Goal: Task Accomplishment & Management: Manage account settings

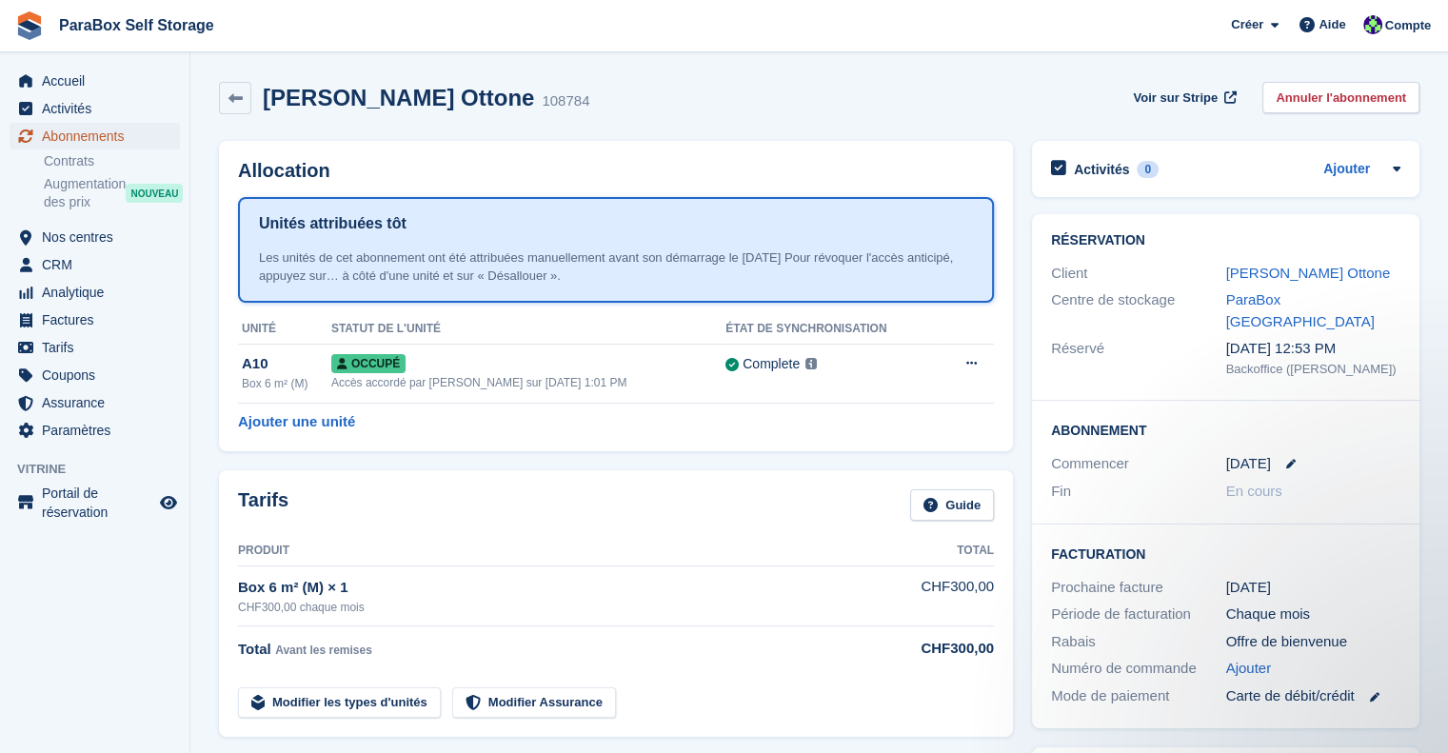
click at [87, 140] on span "Abonnements" at bounding box center [99, 136] width 114 height 27
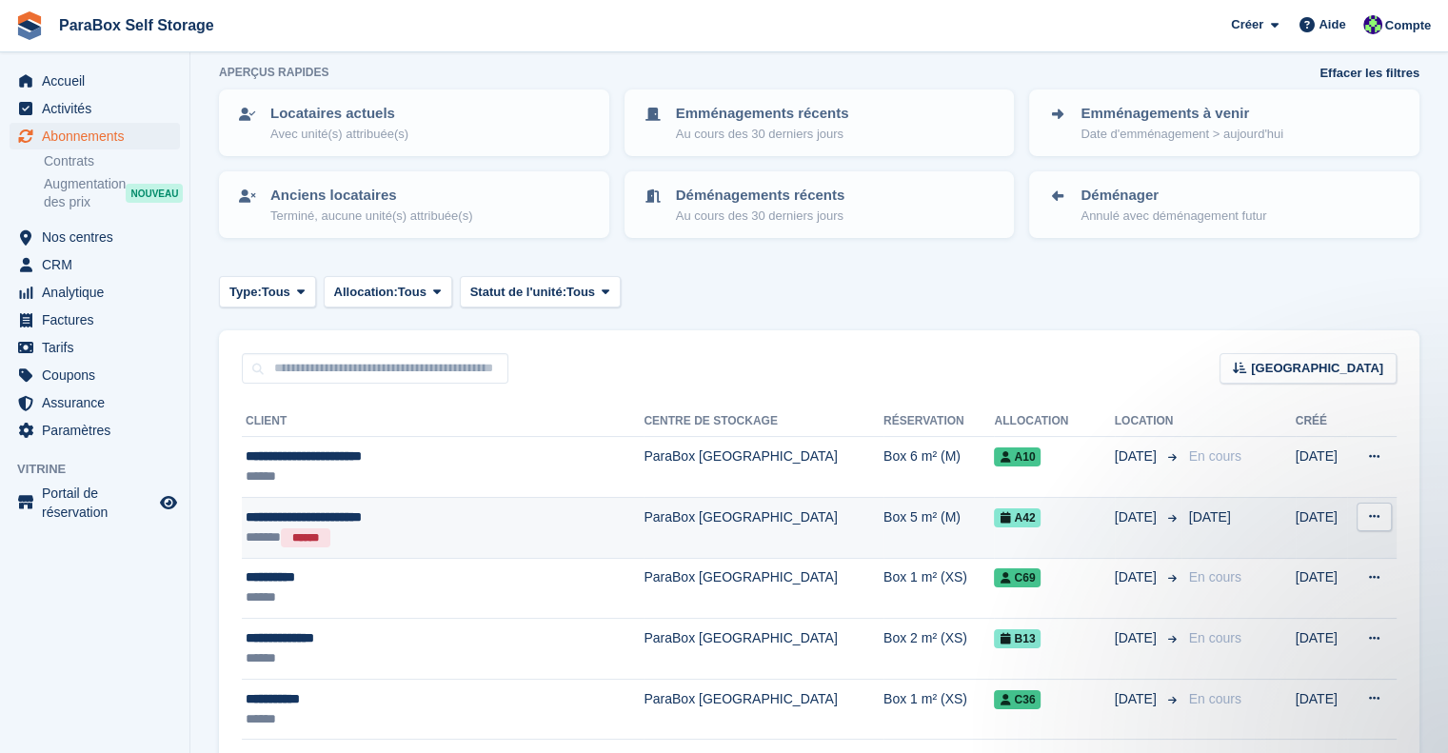
click at [1372, 517] on icon at bounding box center [1374, 516] width 10 height 12
click at [1313, 549] on p "Voir le client" at bounding box center [1301, 554] width 166 height 25
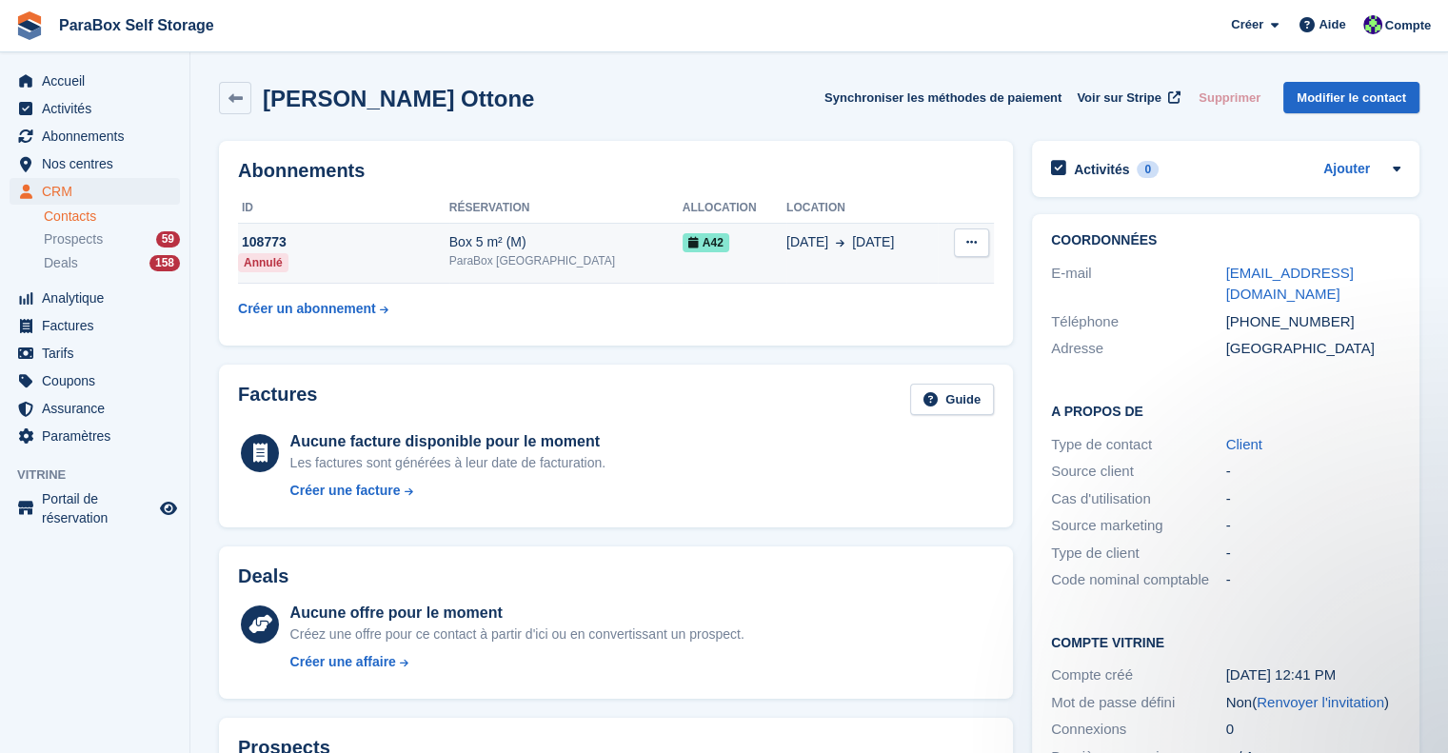
click at [961, 243] on button at bounding box center [971, 243] width 35 height 29
click at [683, 232] on div "A42" at bounding box center [735, 242] width 104 height 20
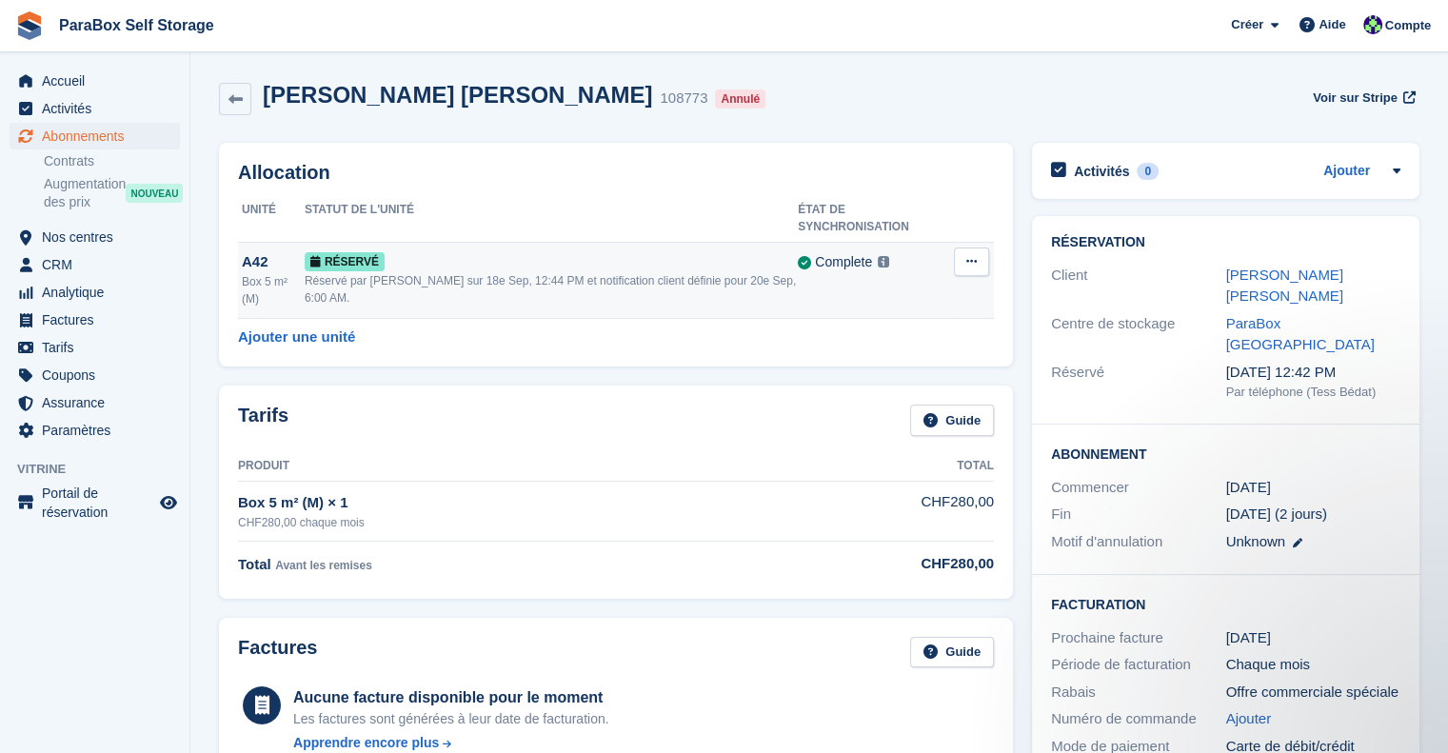
click at [975, 255] on icon at bounding box center [971, 261] width 10 height 12
click at [865, 345] on p "Désallouer" at bounding box center [898, 357] width 166 height 25
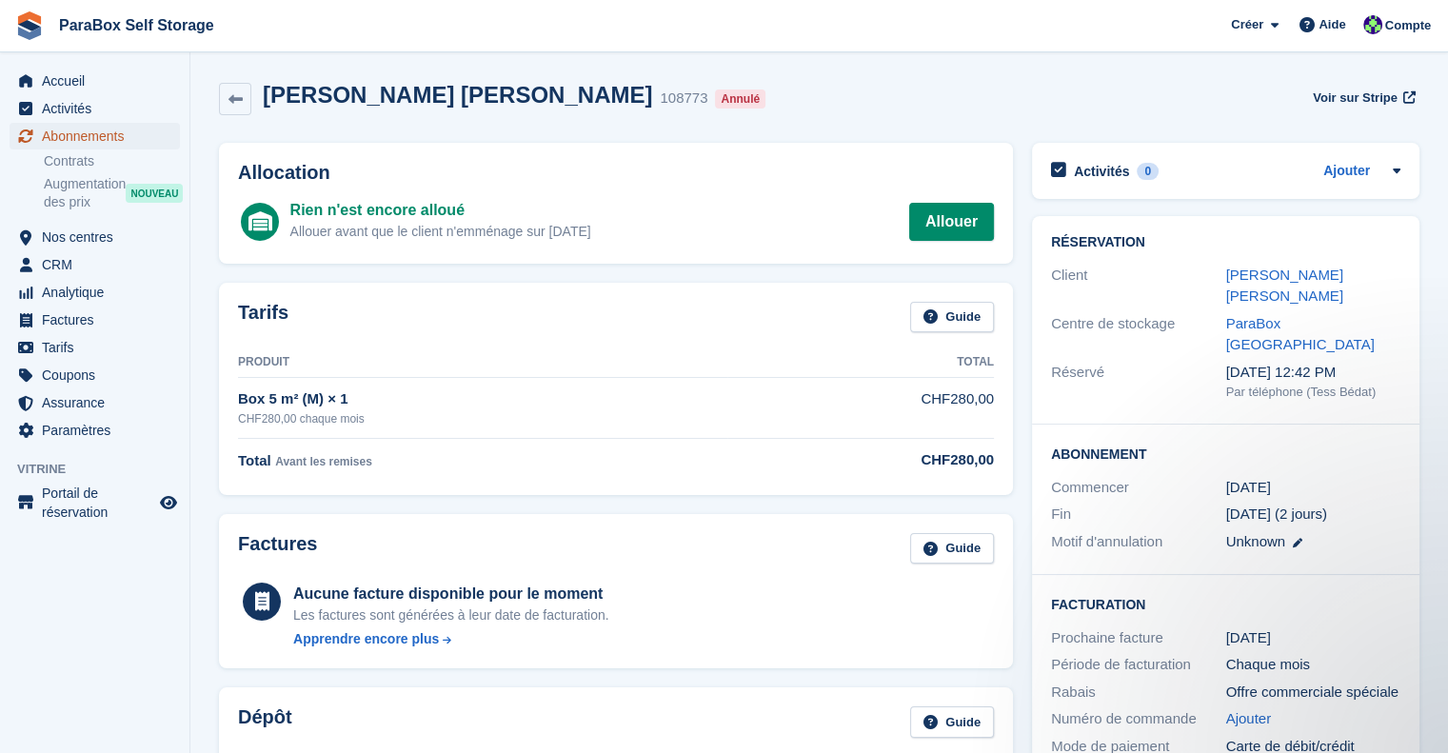
click at [99, 141] on span "Abonnements" at bounding box center [99, 136] width 114 height 27
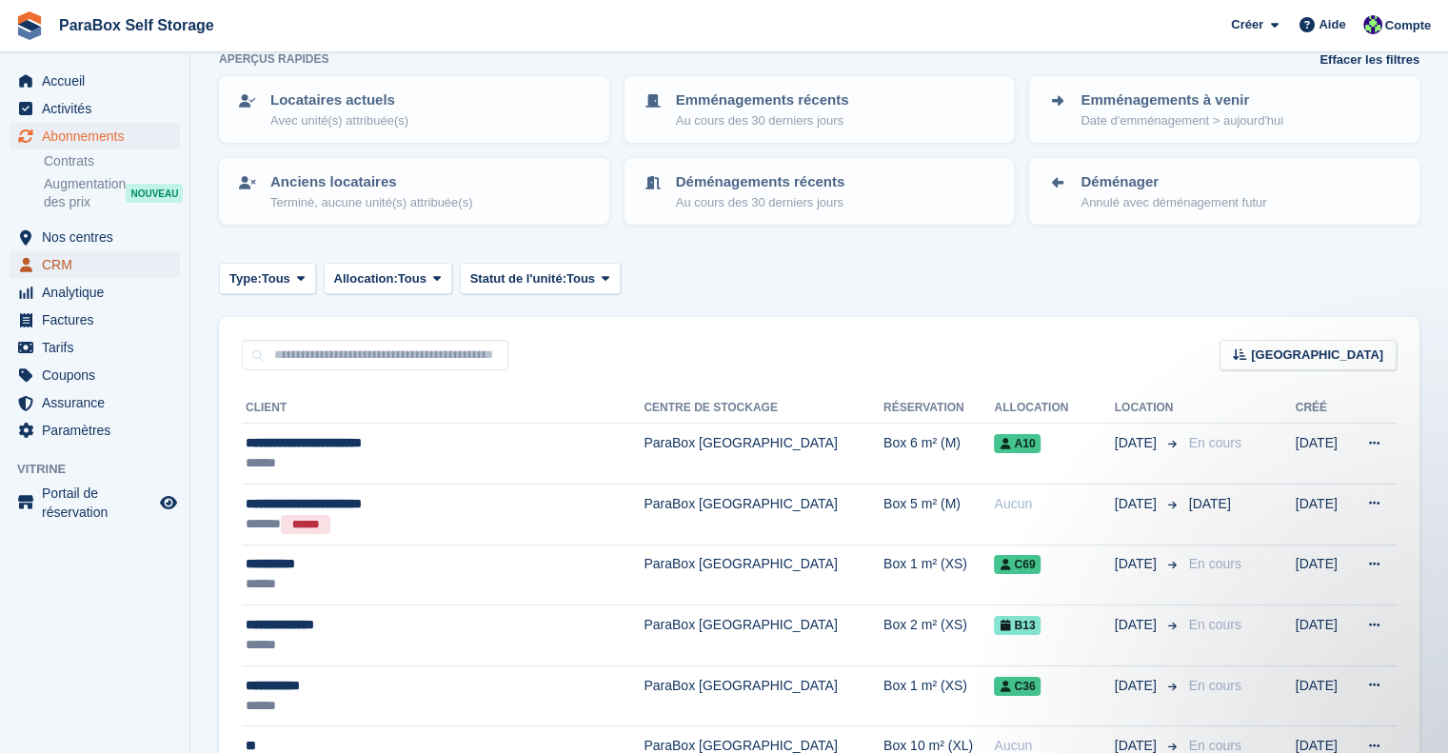
click at [94, 264] on span "CRM" at bounding box center [99, 264] width 114 height 27
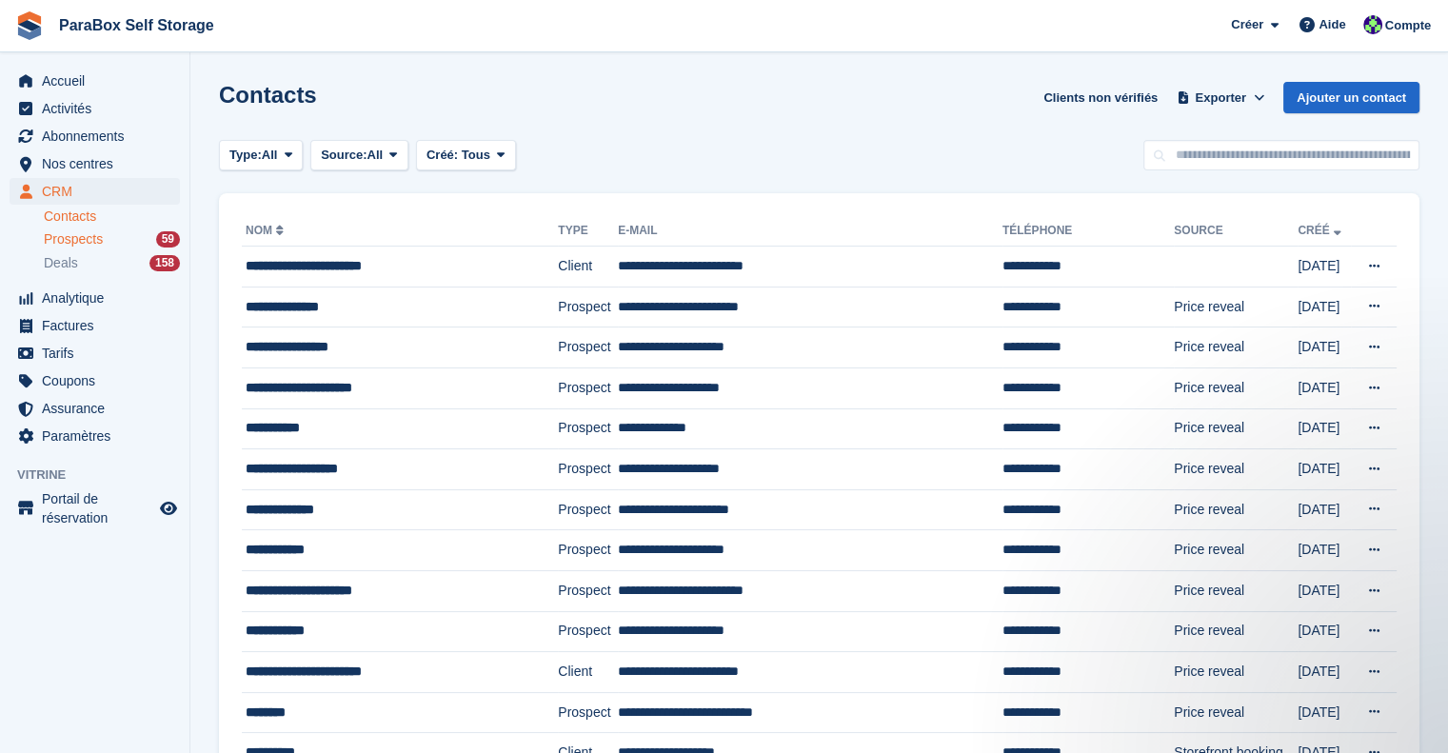
click at [87, 243] on span "Prospects" at bounding box center [73, 239] width 59 height 18
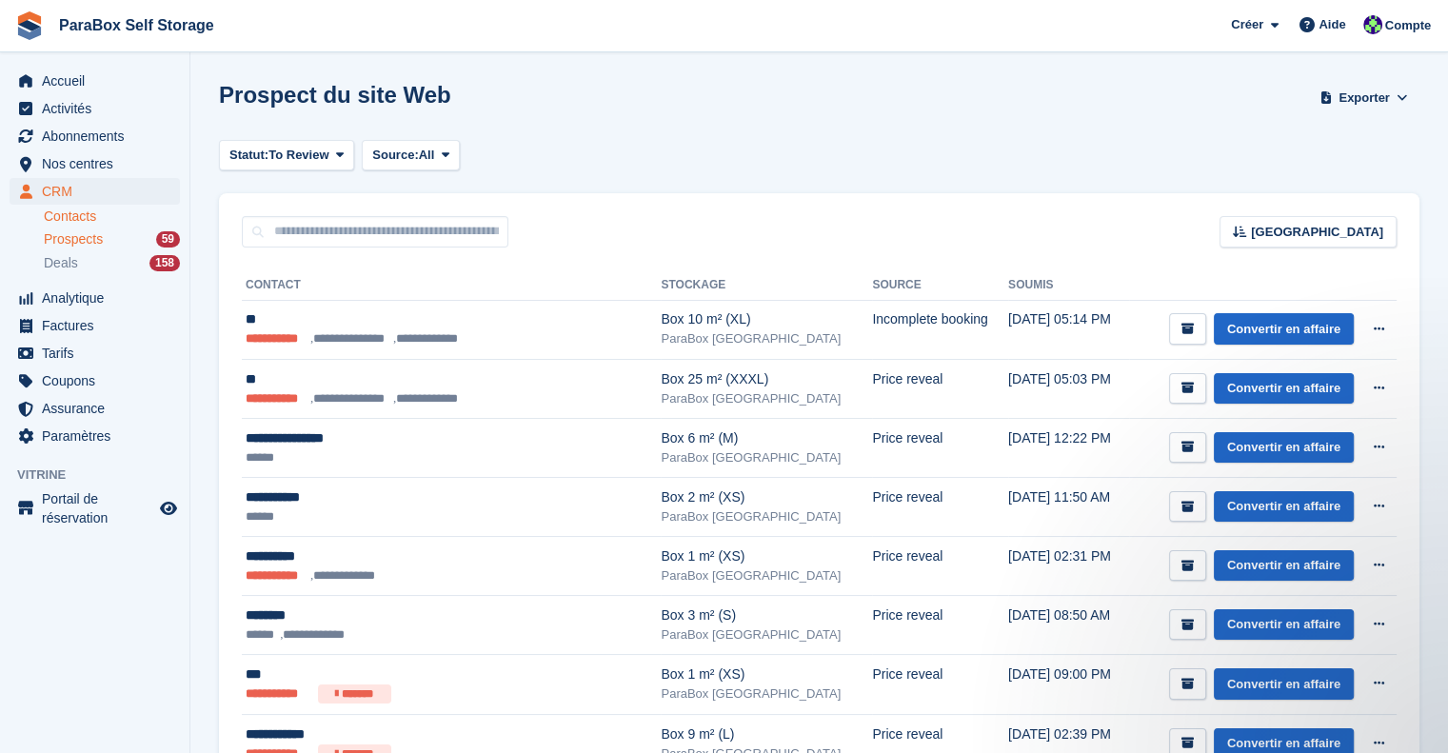
click at [78, 219] on link "Contacts" at bounding box center [112, 217] width 136 height 18
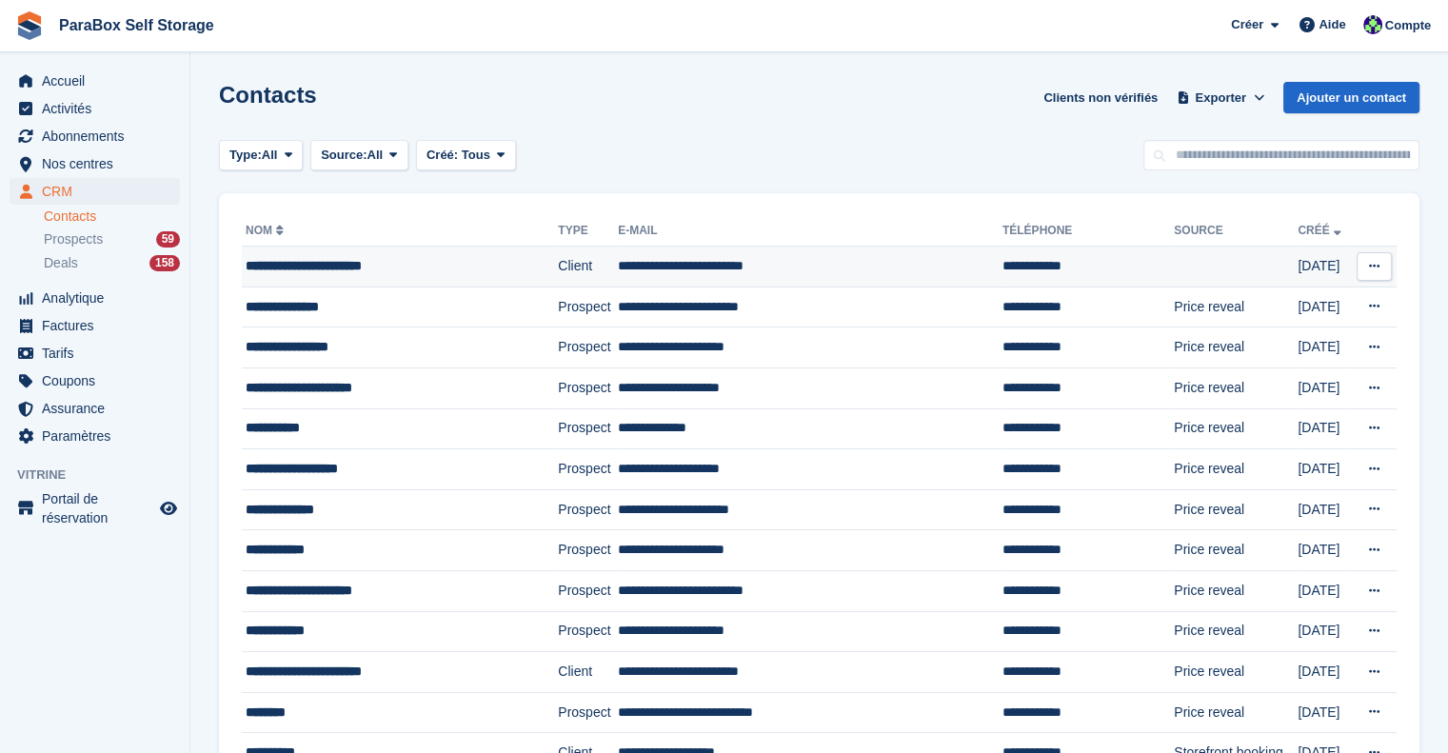
click at [345, 269] on div "**********" at bounding box center [383, 266] width 274 height 20
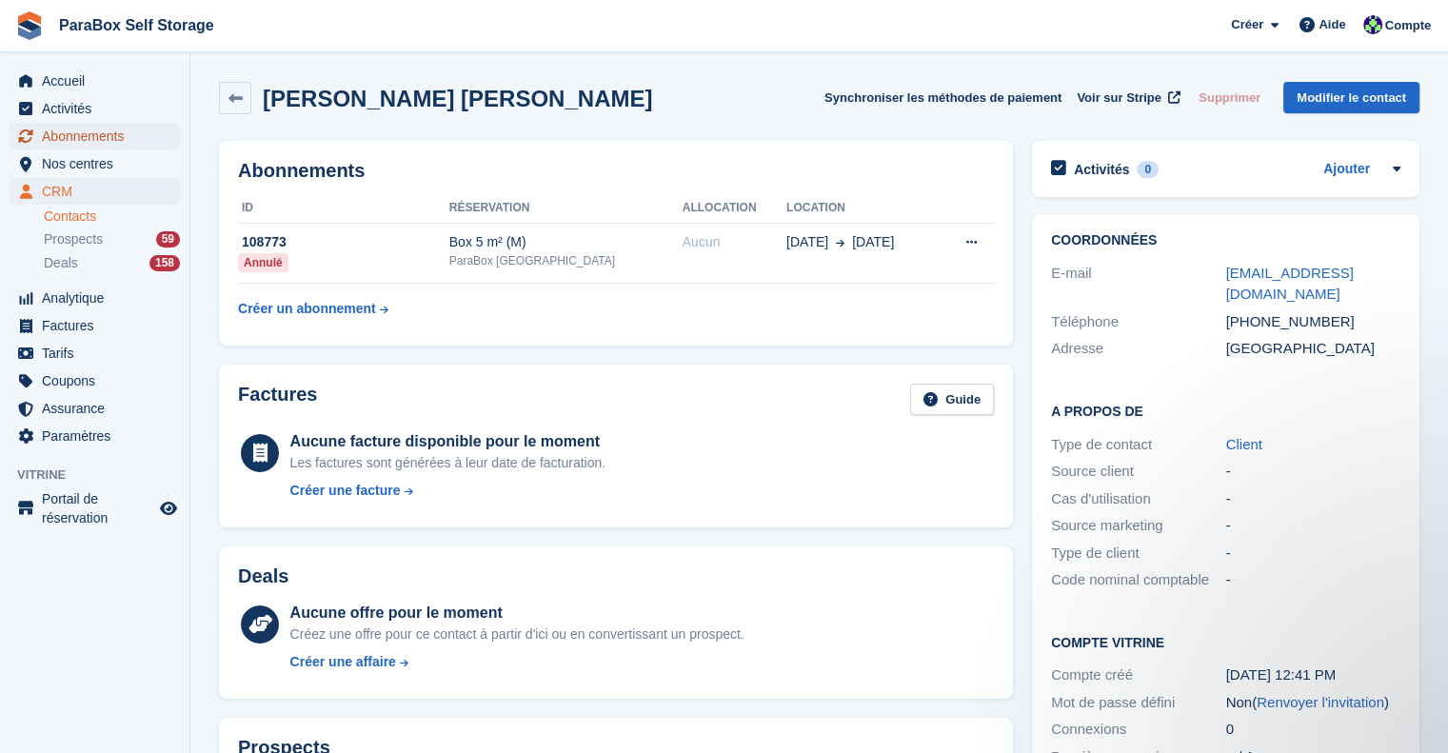
click at [92, 144] on span "Abonnements" at bounding box center [99, 136] width 114 height 27
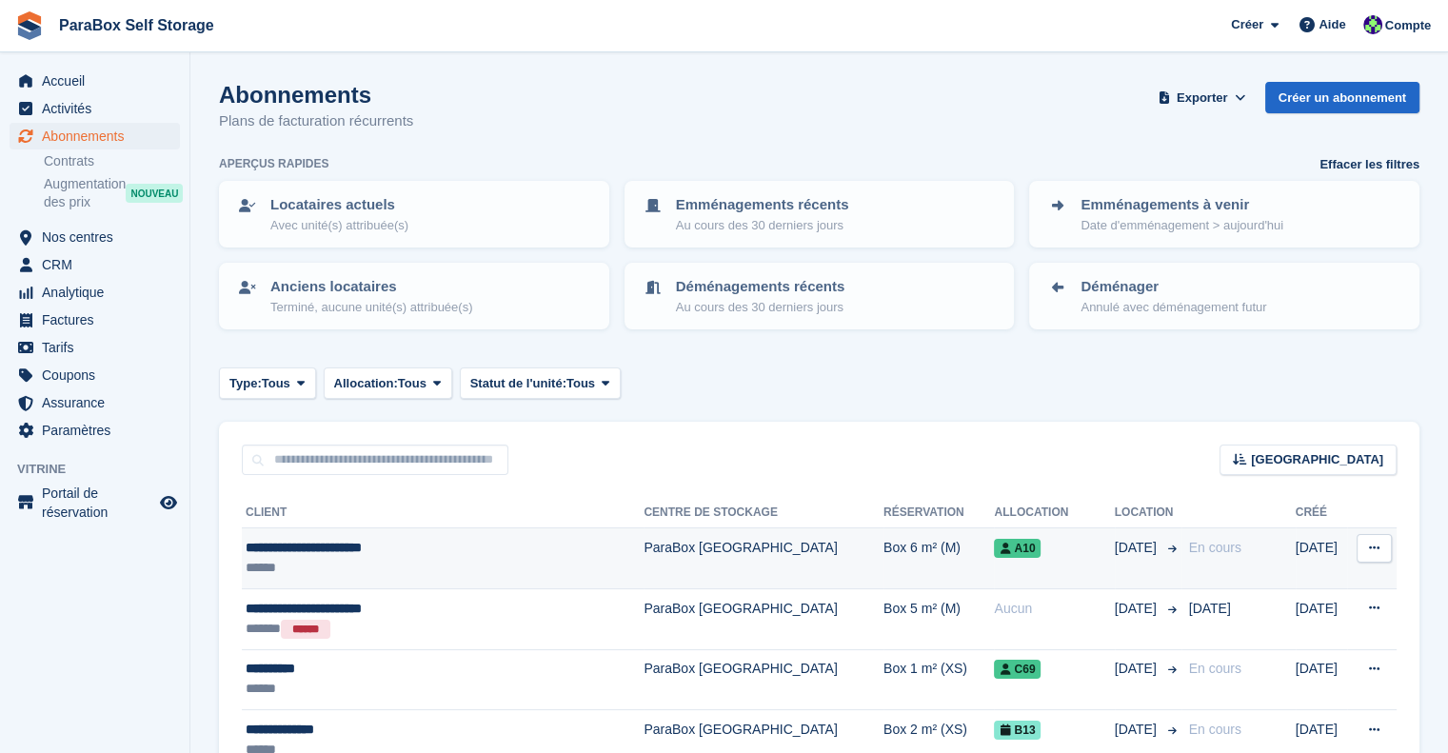
click at [562, 551] on div "**********" at bounding box center [406, 548] width 321 height 20
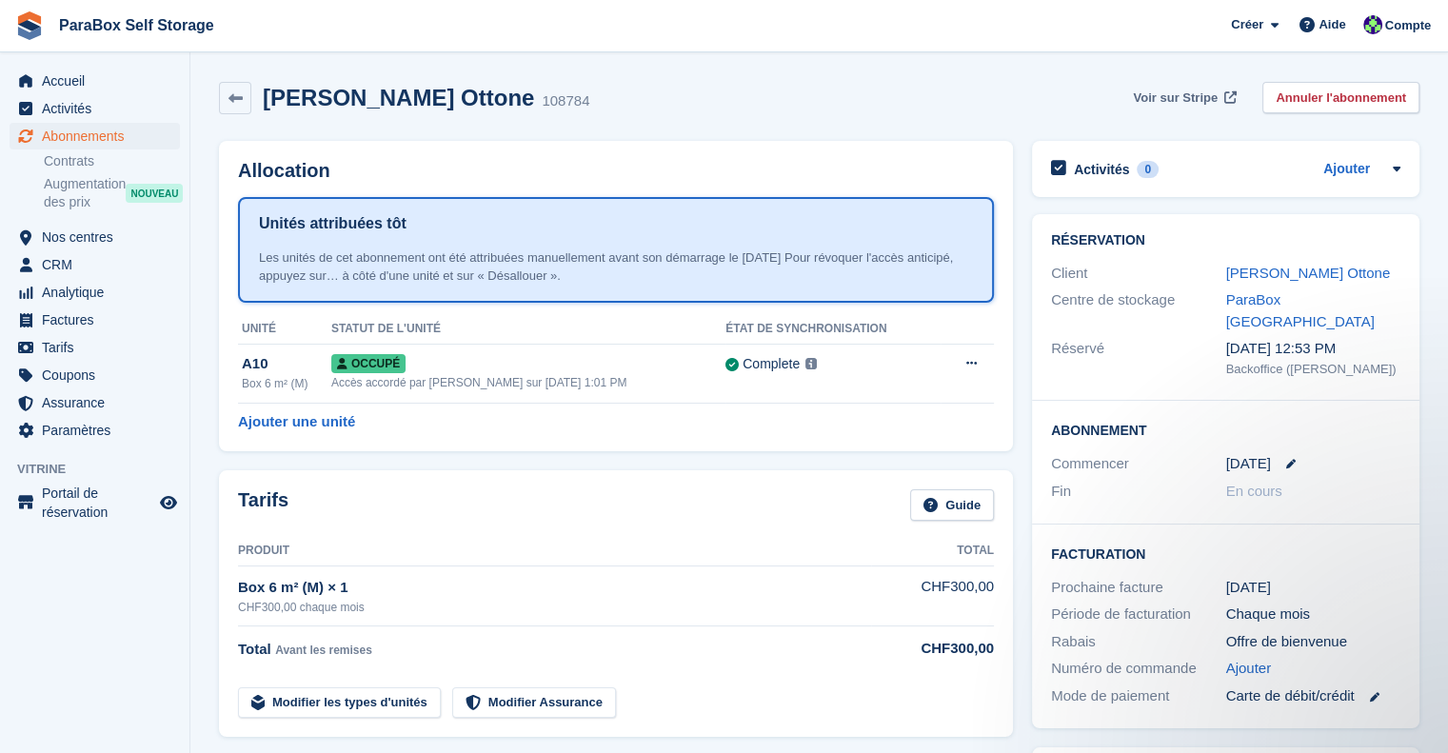
click at [1154, 94] on span "Voir sur Stripe" at bounding box center [1175, 98] width 85 height 19
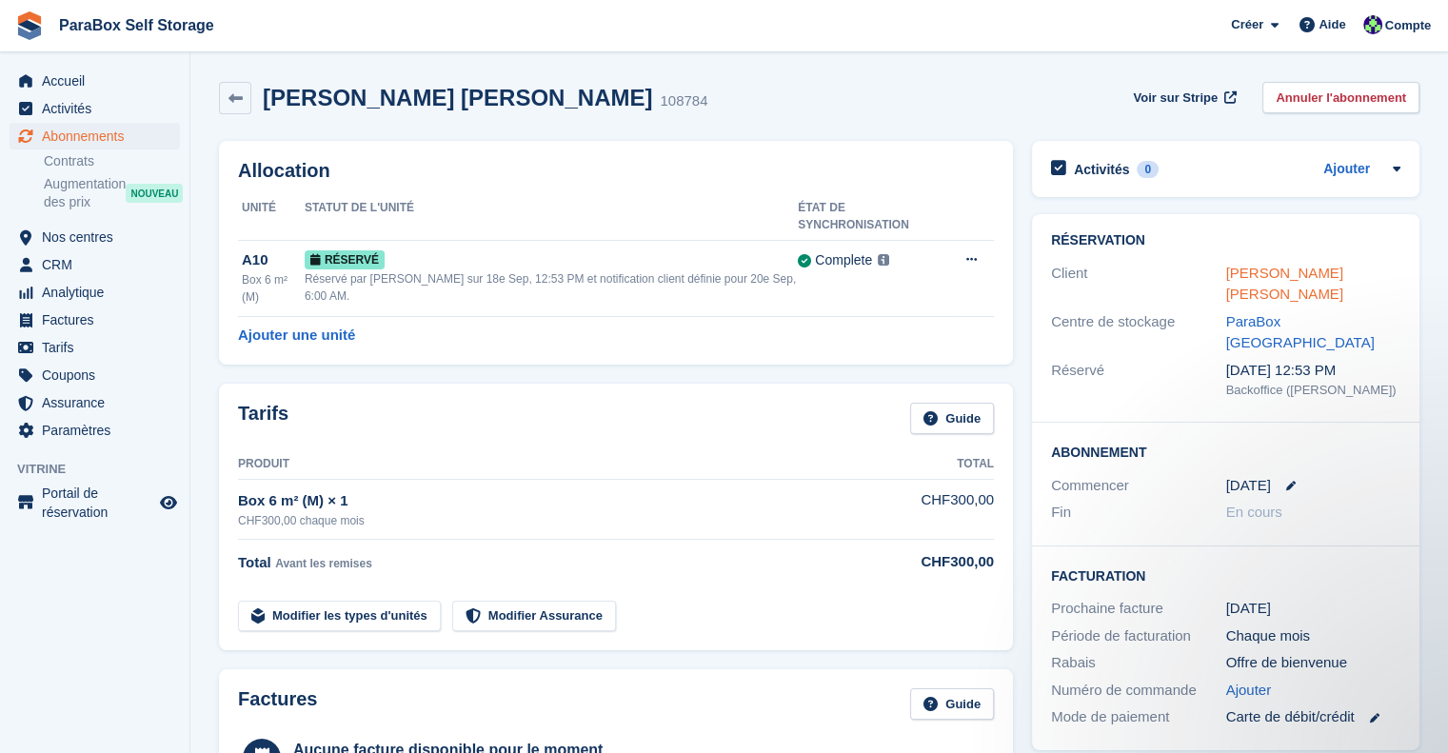
click at [1309, 275] on link "[PERSON_NAME] Ottone" at bounding box center [1284, 284] width 117 height 38
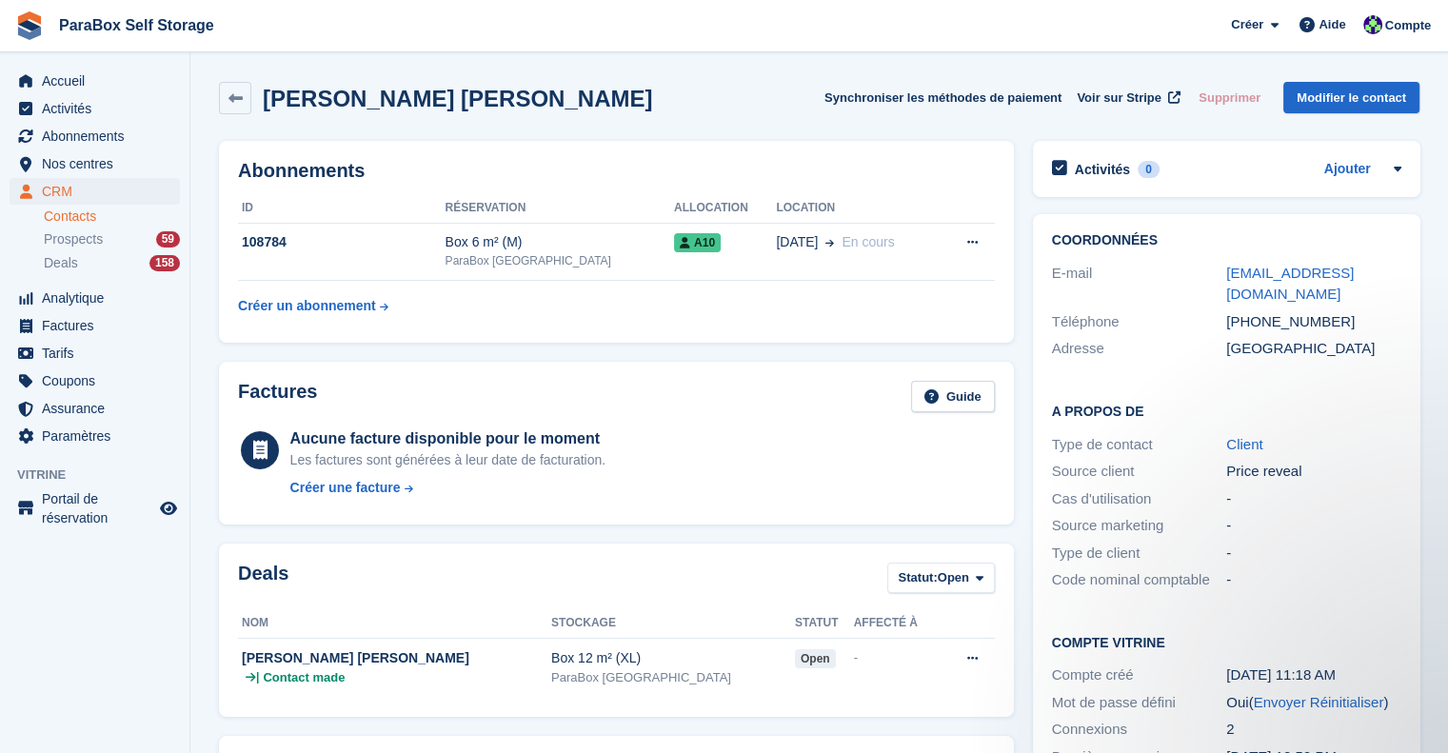
click at [77, 216] on link "Contacts" at bounding box center [112, 217] width 136 height 18
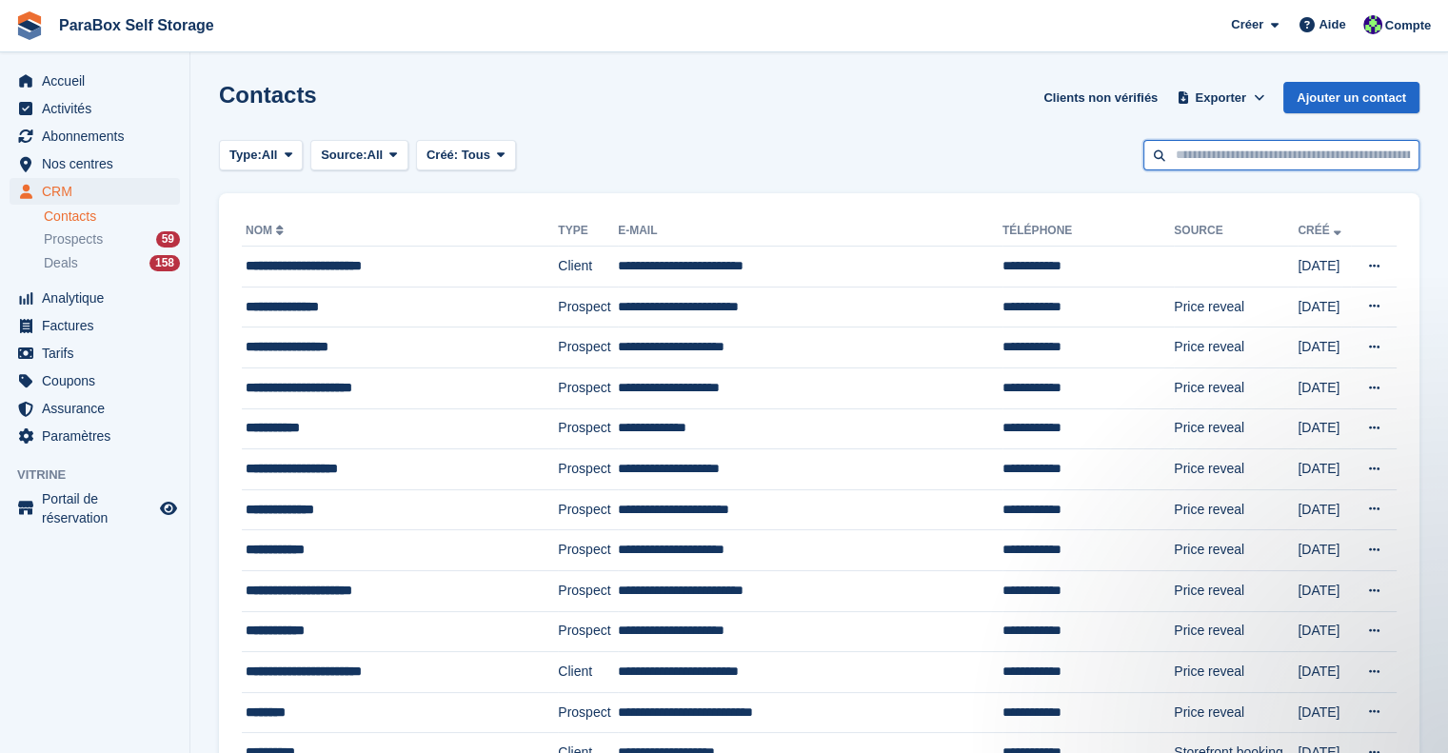
click at [1297, 159] on input "text" at bounding box center [1282, 155] width 276 height 31
type input "****"
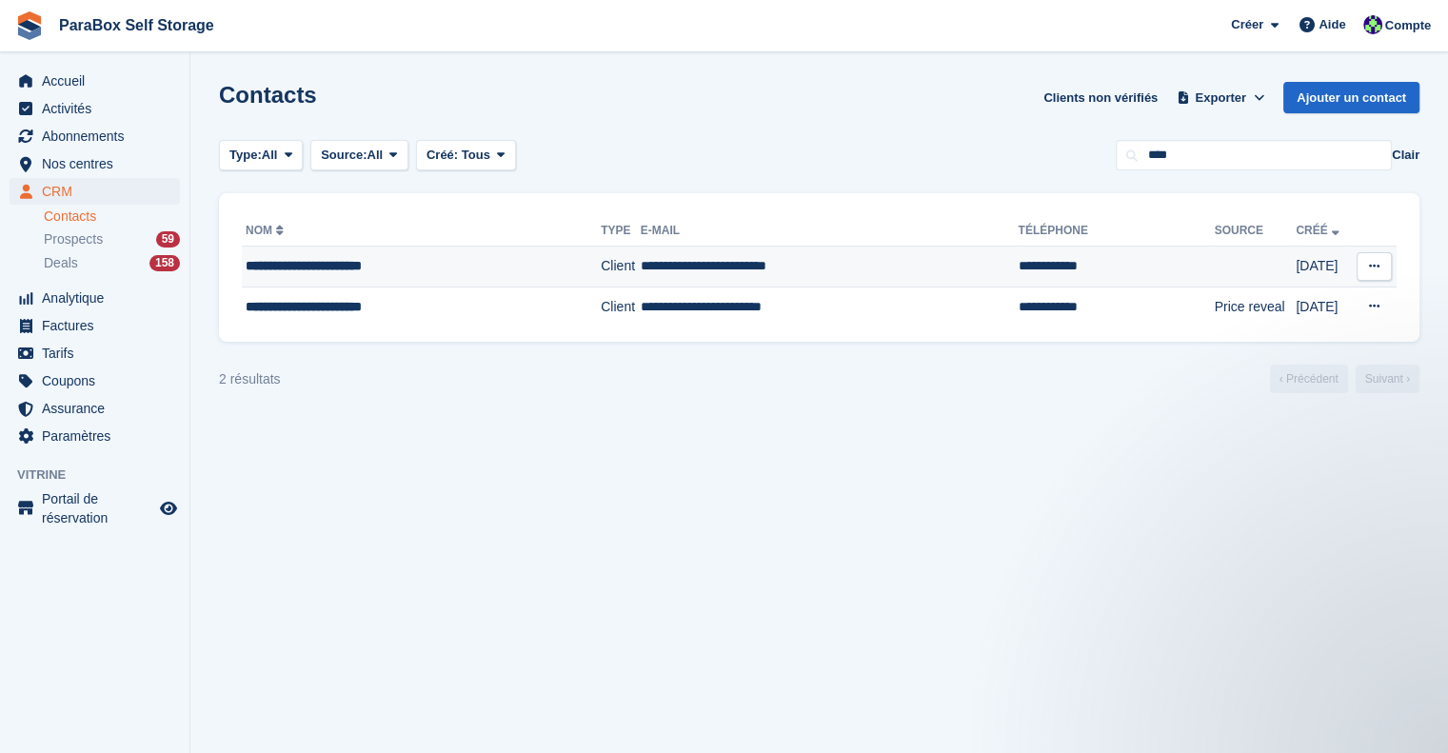
click at [1377, 263] on icon at bounding box center [1374, 266] width 10 height 12
click at [1322, 297] on p "Modifier le contact" at bounding box center [1301, 303] width 166 height 25
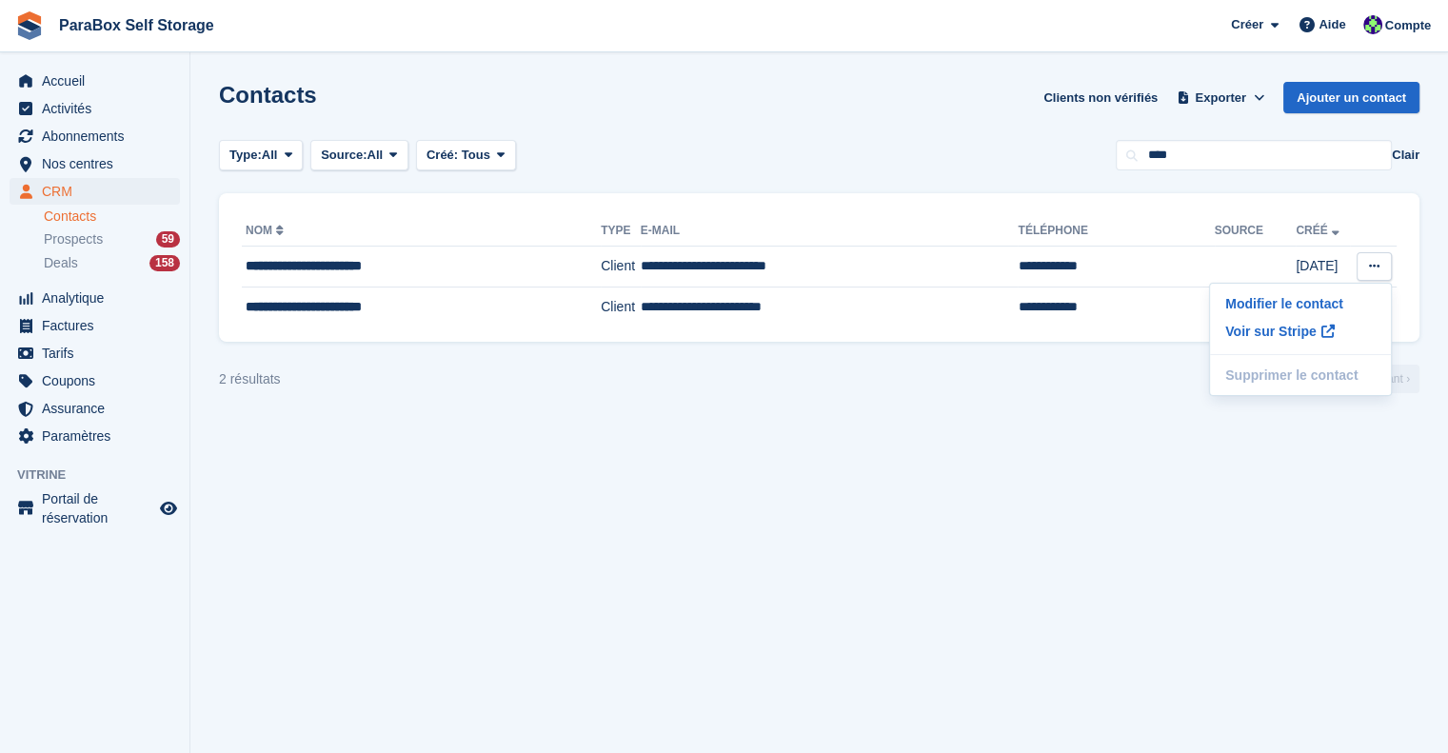
click at [1031, 457] on section "Contacts Clients non vérifiés Exporter Exporter Contacts Exporter un CSV de tou…" at bounding box center [819, 376] width 1258 height 753
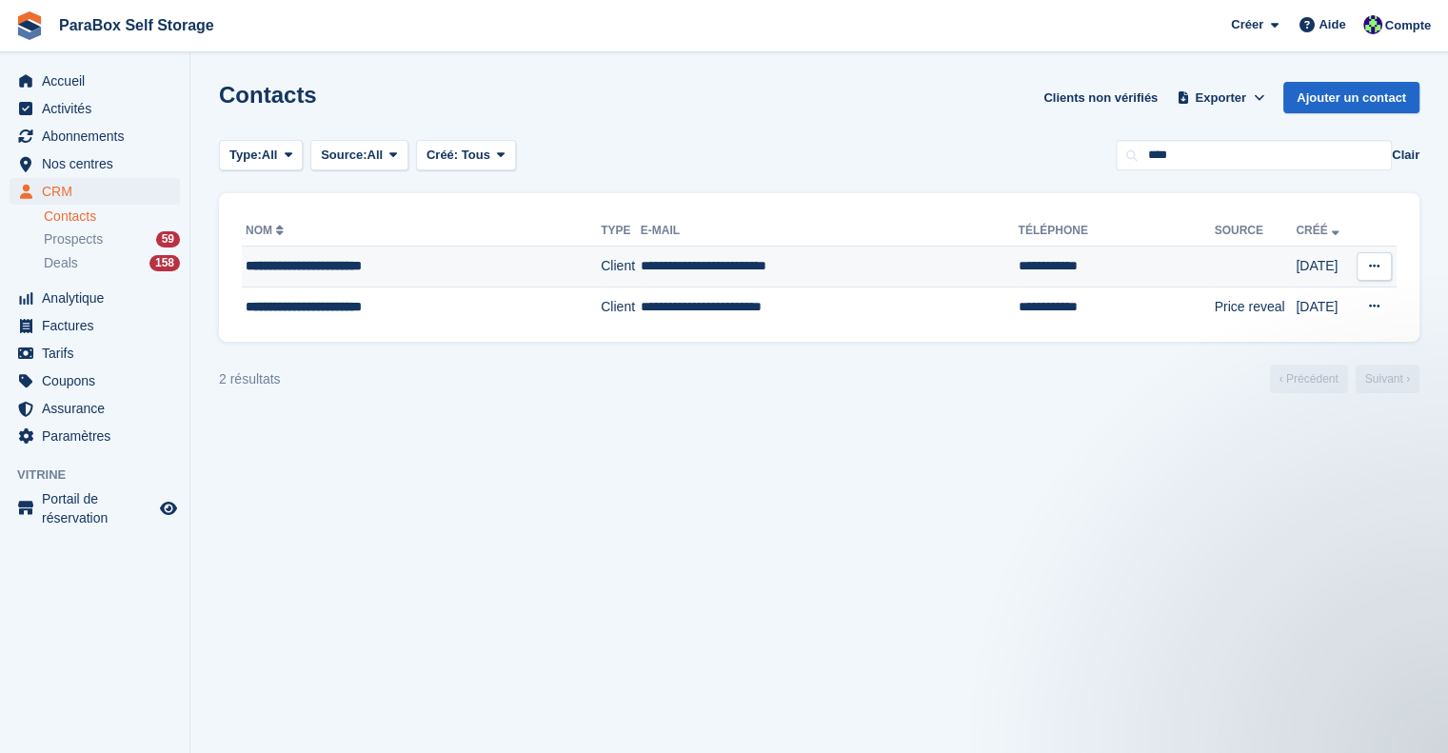
click at [1229, 269] on td at bounding box center [1256, 267] width 82 height 41
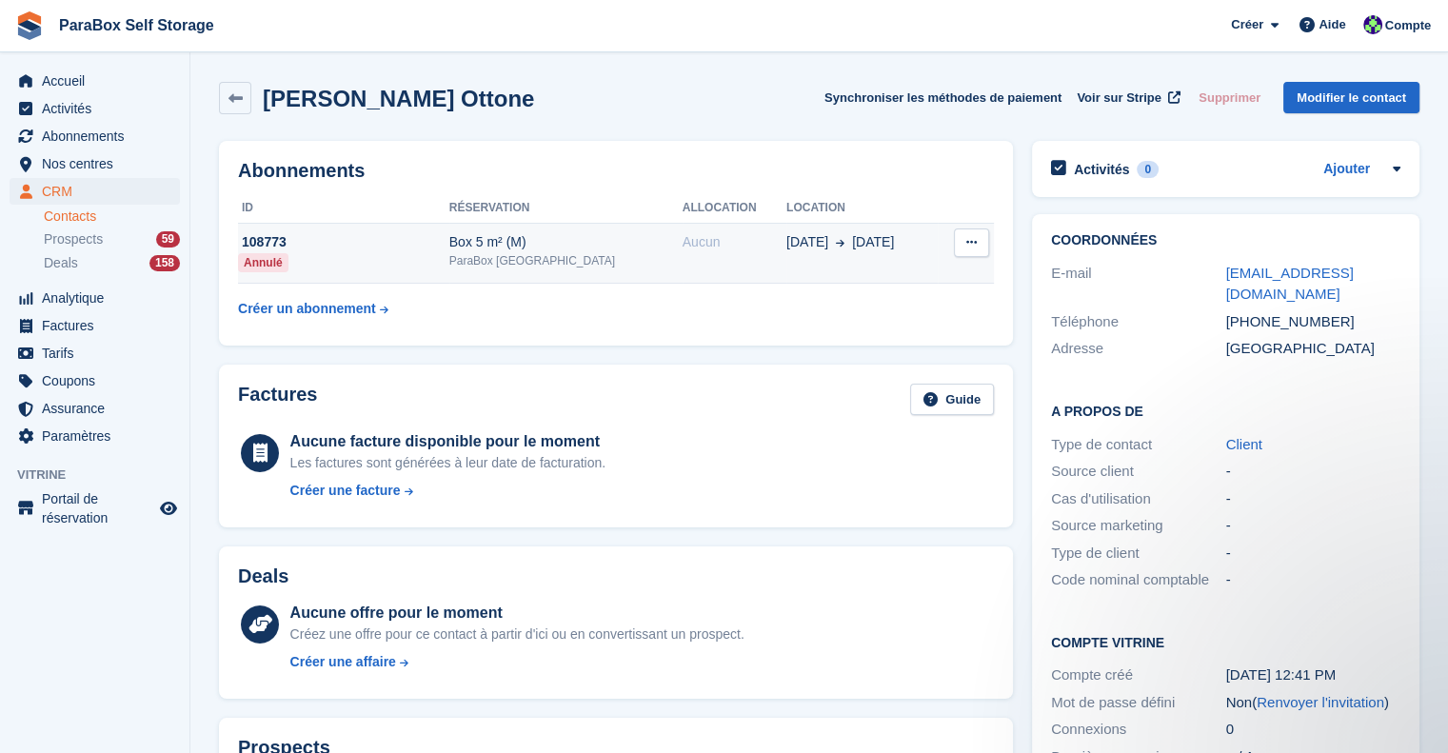
click at [266, 266] on div "Annulé" at bounding box center [263, 262] width 50 height 19
click at [979, 252] on button at bounding box center [971, 243] width 35 height 29
click at [868, 136] on div "Abonnements ID Réservation Allocation Location 108773 Annulé Box 5 m² (M) ParaB…" at bounding box center [615, 243] width 813 height 224
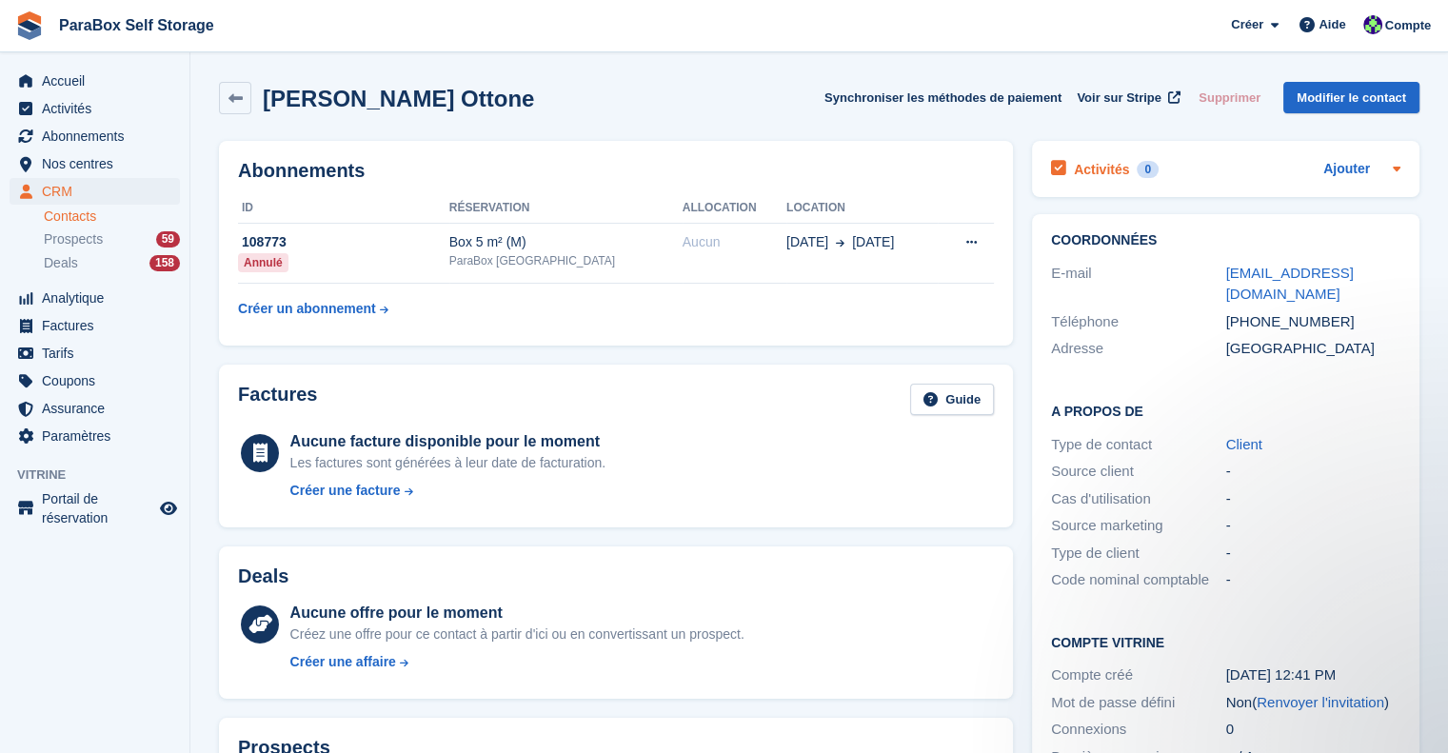
click at [1403, 170] on icon at bounding box center [1396, 168] width 15 height 15
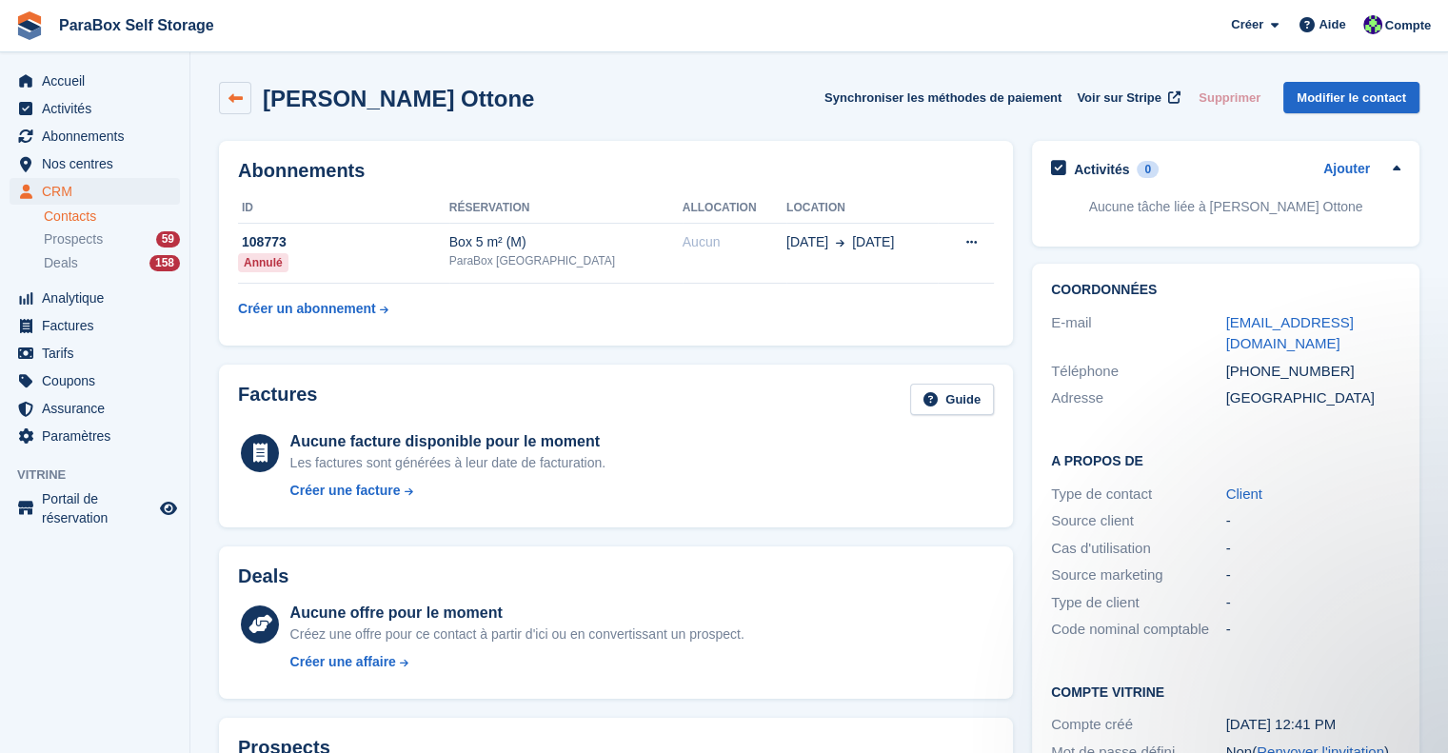
click at [247, 97] on link at bounding box center [235, 98] width 32 height 32
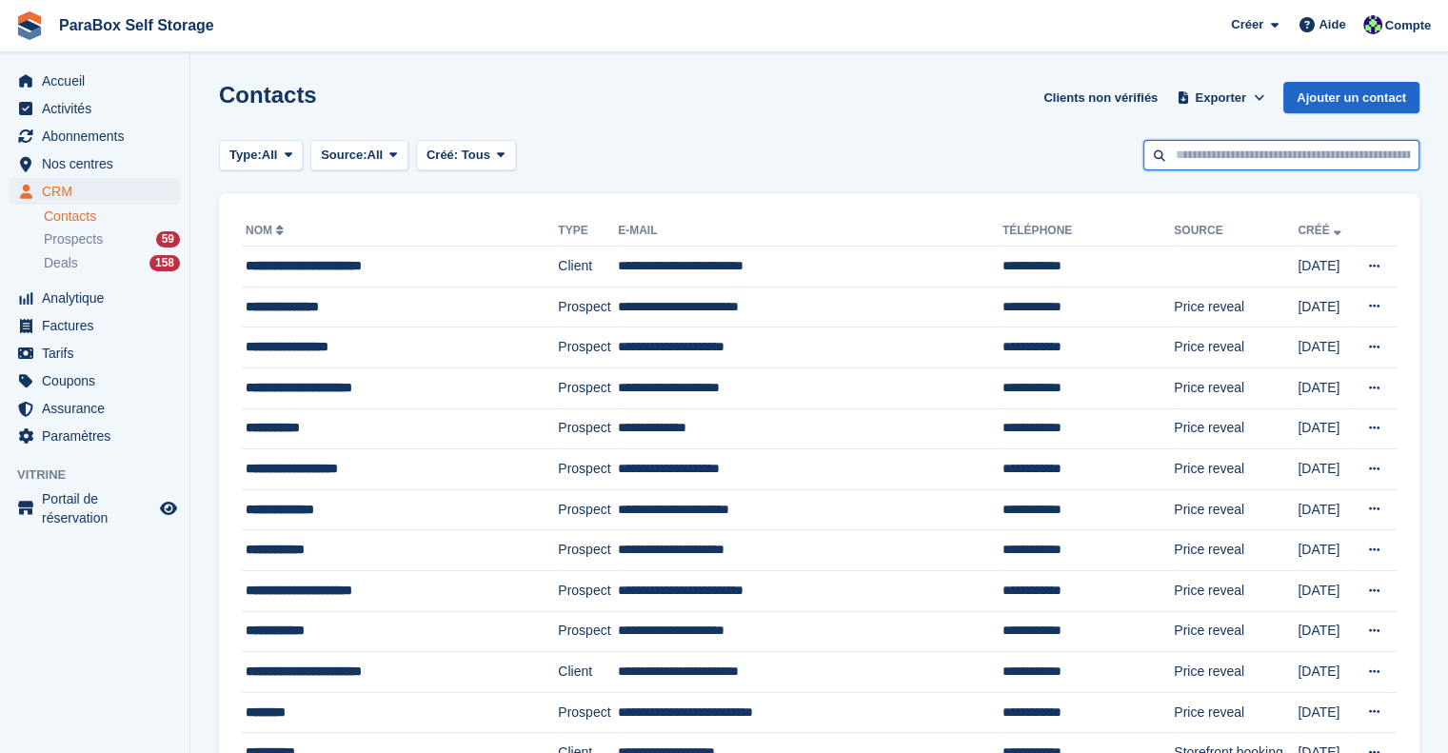
click at [1233, 159] on input "text" at bounding box center [1282, 155] width 276 height 31
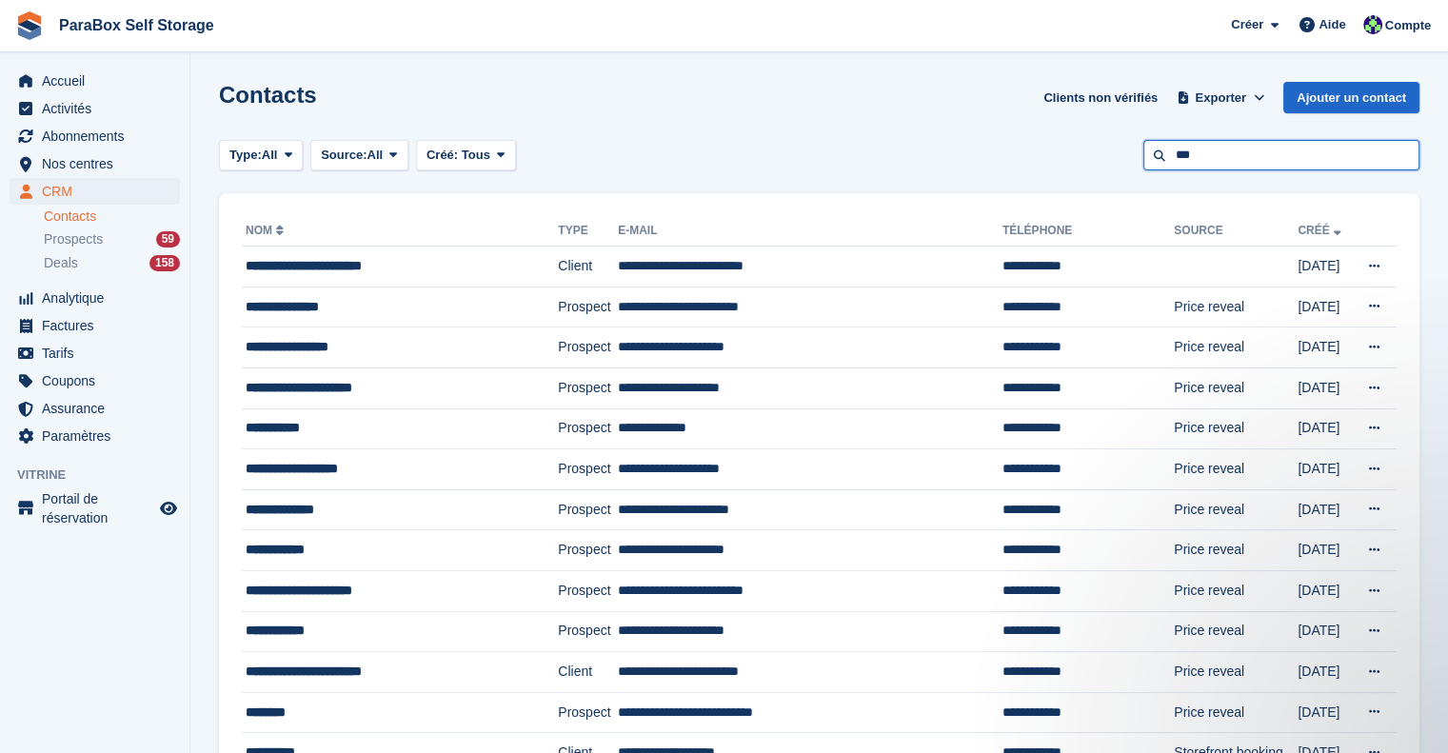
type input "***"
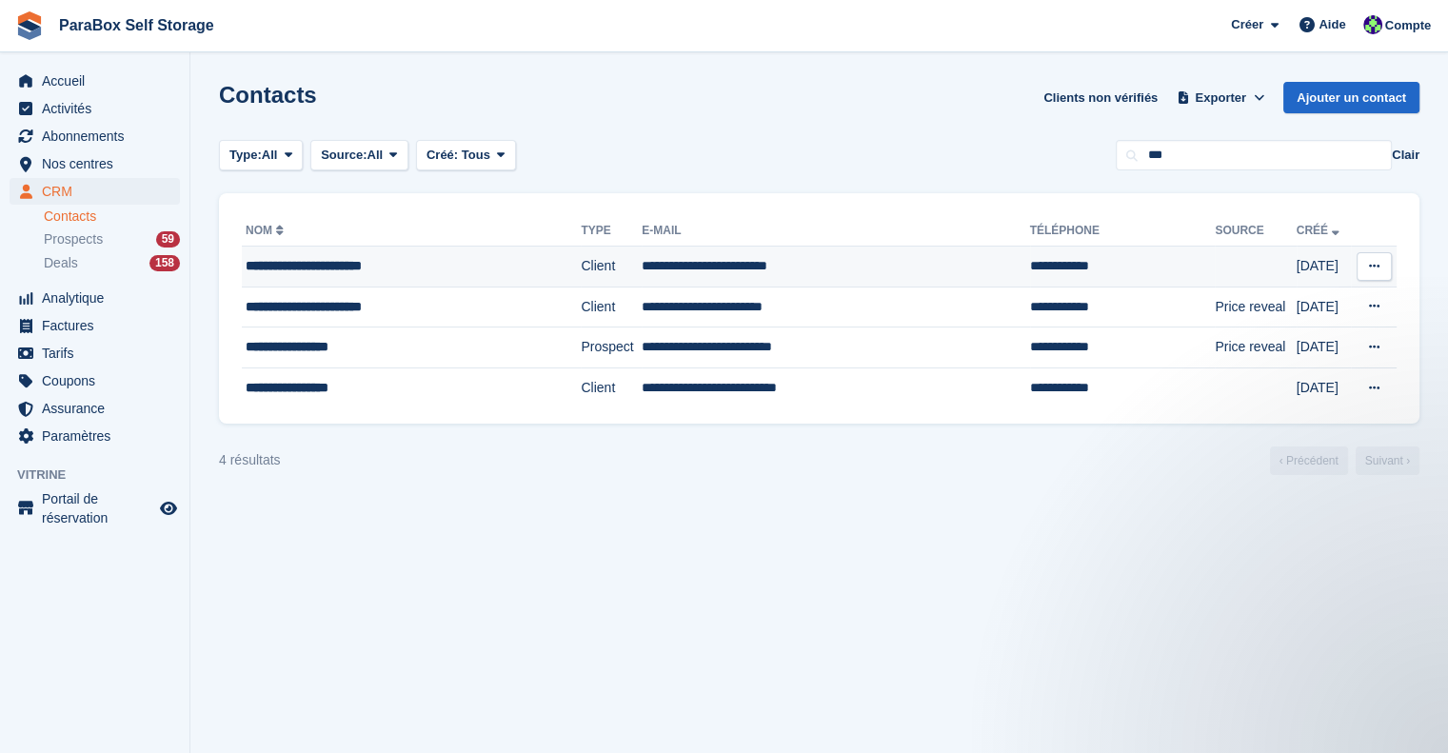
click at [1370, 269] on icon at bounding box center [1374, 266] width 10 height 12
click at [1294, 344] on p "Voir sur Stripe" at bounding box center [1301, 331] width 166 height 30
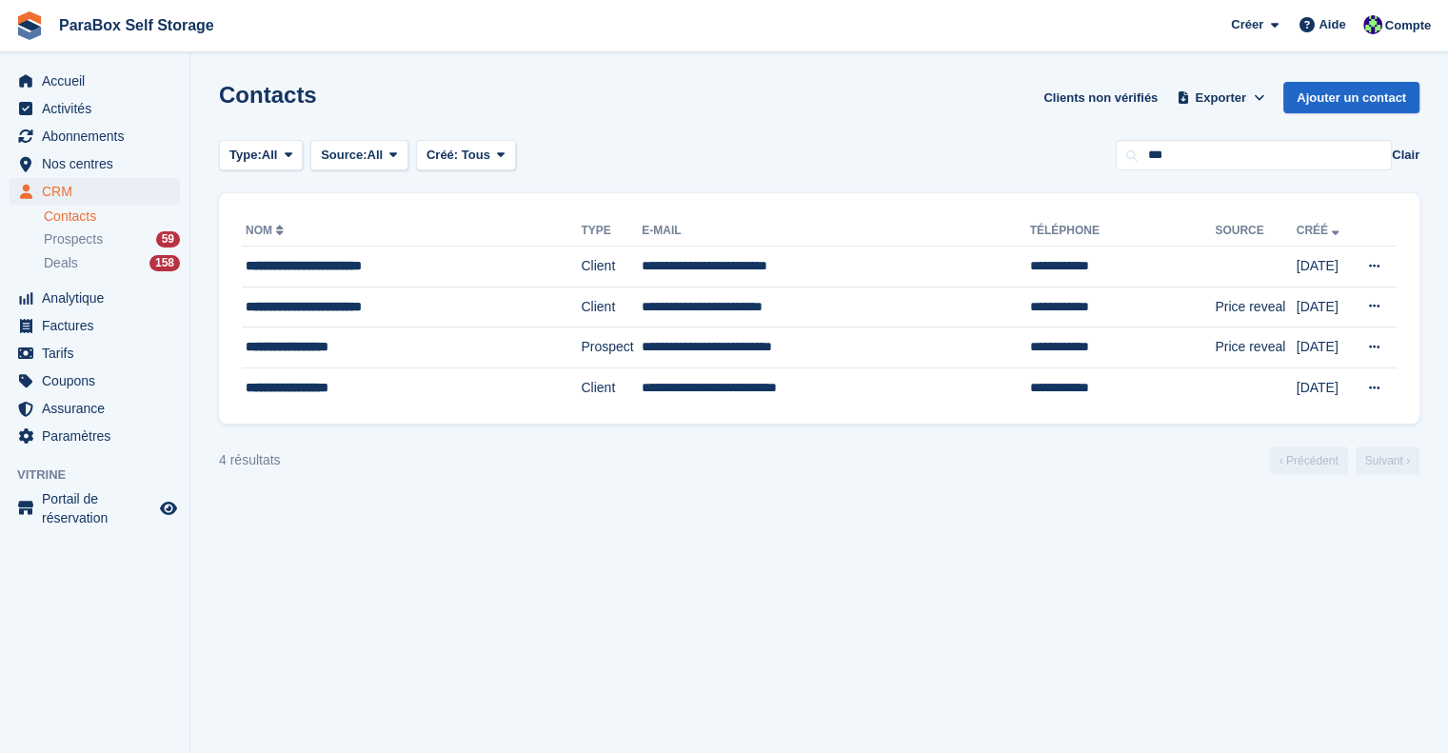
click at [70, 213] on link "Contacts" at bounding box center [112, 217] width 136 height 18
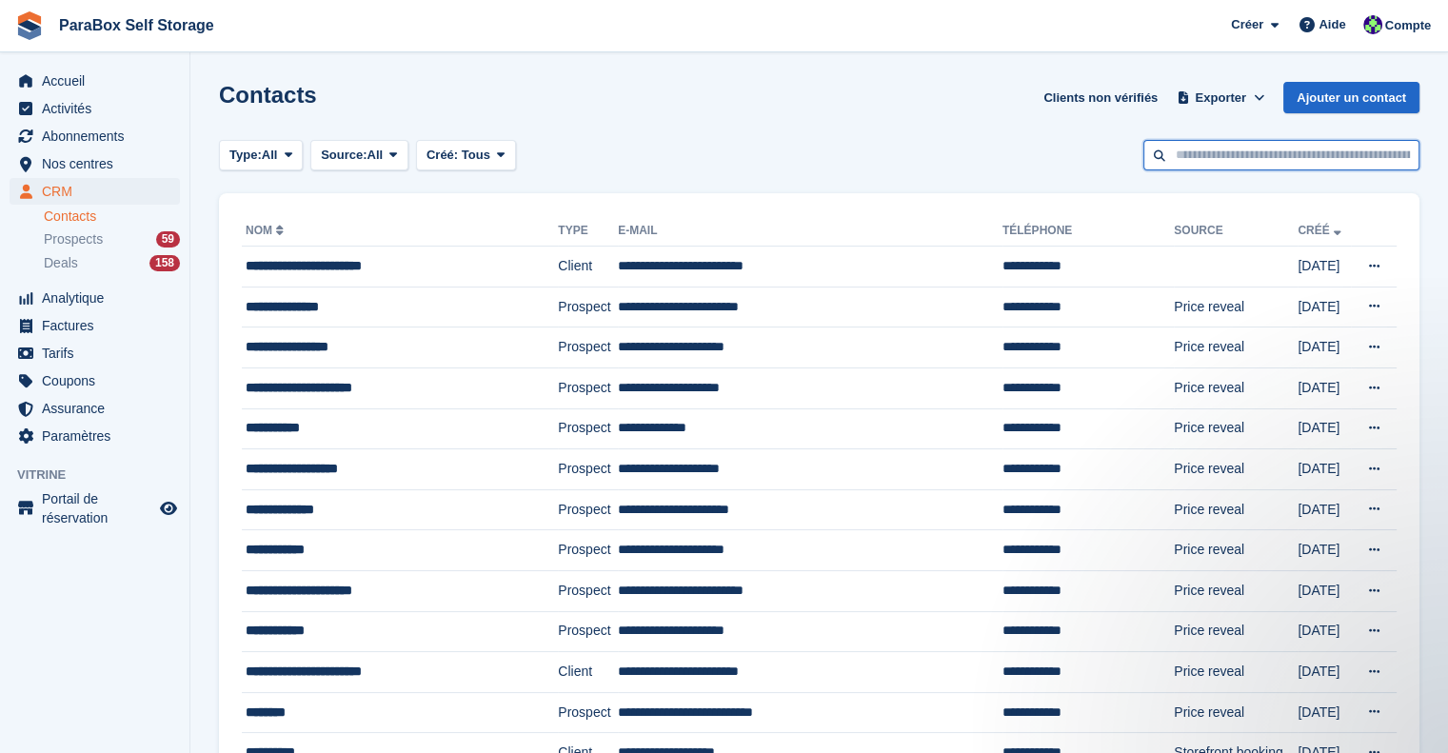
click at [1208, 151] on input "text" at bounding box center [1282, 155] width 276 height 31
type input "****"
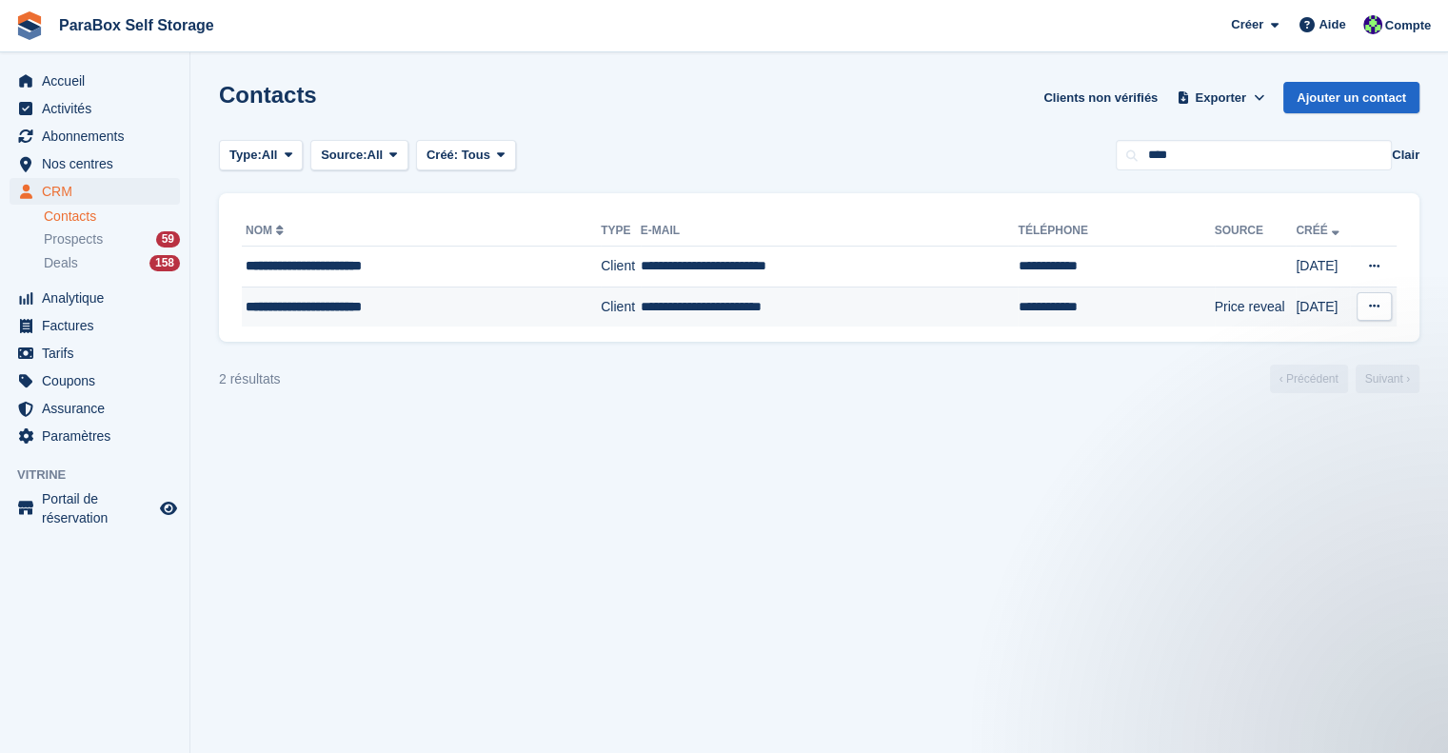
click at [819, 308] on td "**********" at bounding box center [830, 307] width 378 height 40
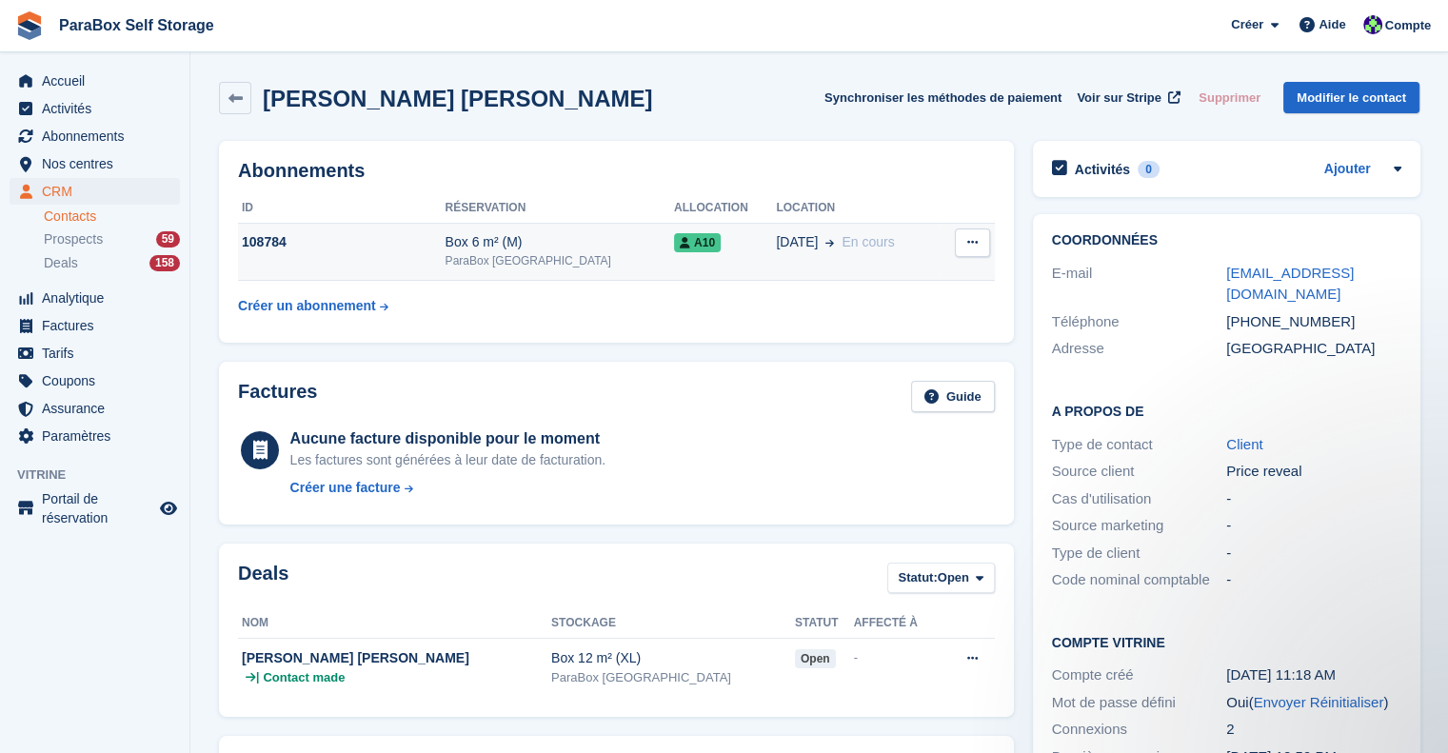
click at [968, 252] on button at bounding box center [972, 243] width 35 height 29
click at [885, 154] on div "Abonnements ID Réservation Allocation Location 108784 Box 6 m² (M) ParaBox [GEO…" at bounding box center [616, 242] width 795 height 202
click at [247, 98] on link at bounding box center [235, 98] width 32 height 32
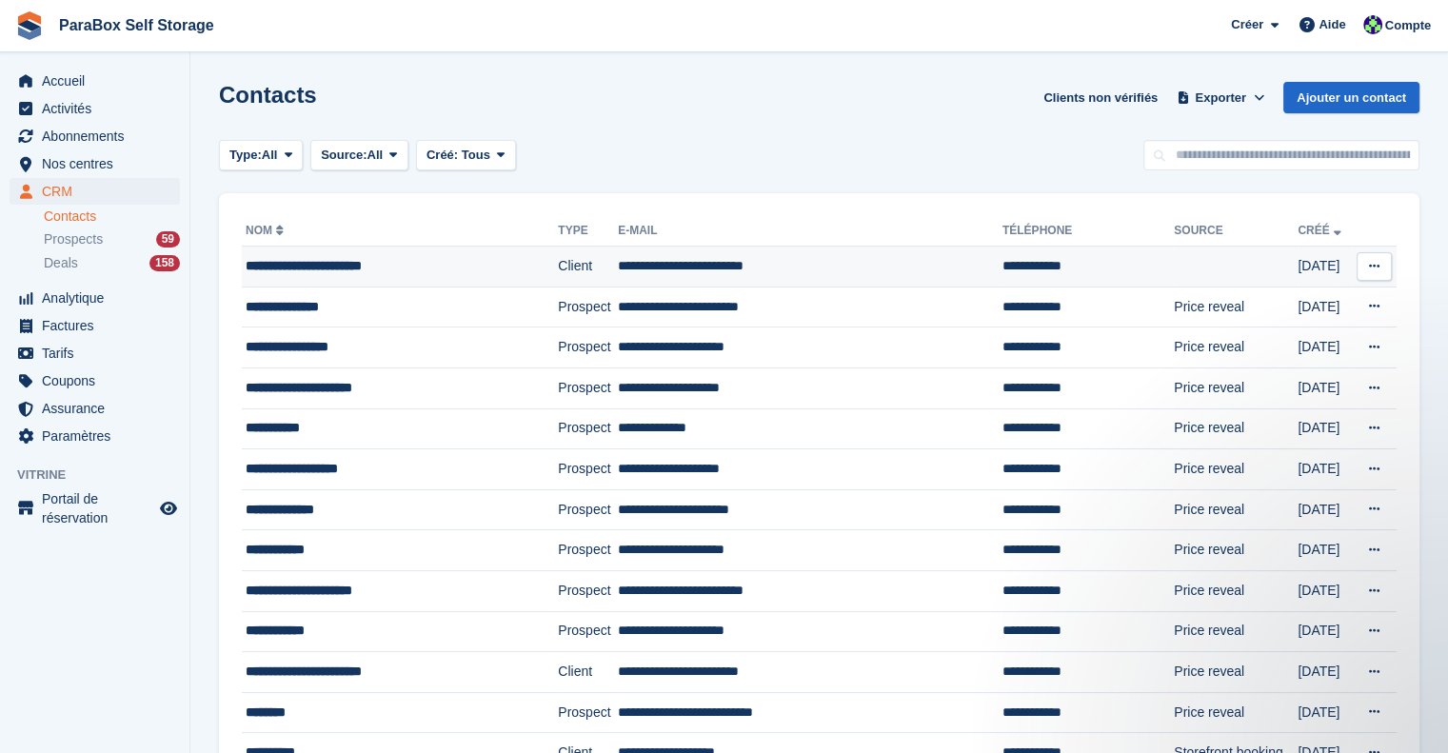
click at [1374, 266] on icon at bounding box center [1374, 266] width 10 height 12
click at [1174, 251] on td at bounding box center [1236, 267] width 124 height 41
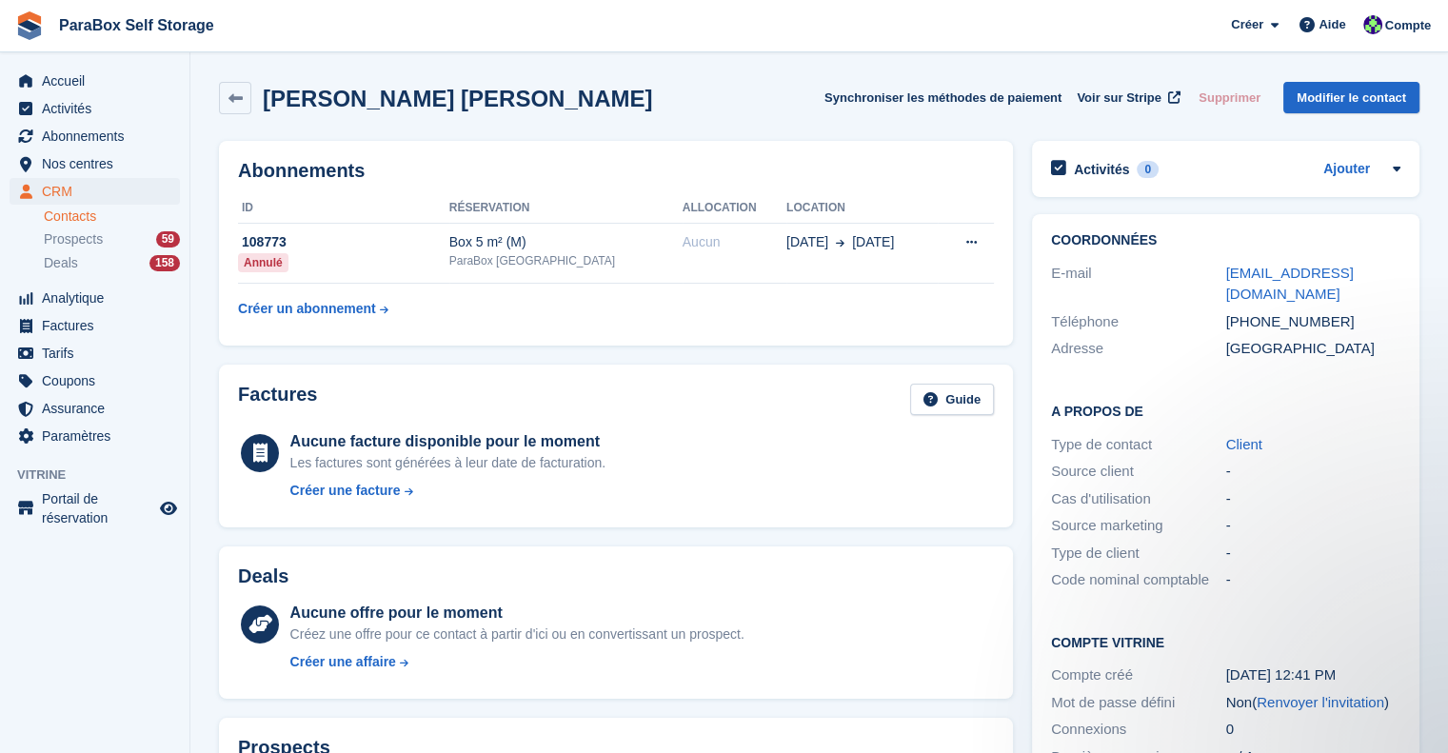
drag, startPoint x: 1225, startPoint y: 94, endPoint x: 1070, endPoint y: 62, distance: 157.6
click at [1070, 62] on section "[PERSON_NAME] [PERSON_NAME] Synchroniser les méthodes de paiement Voir sur Stri…" at bounding box center [819, 713] width 1258 height 1427
click at [1116, 100] on span "Voir sur Stripe" at bounding box center [1119, 98] width 85 height 19
click at [98, 243] on span "Prospects" at bounding box center [73, 239] width 59 height 18
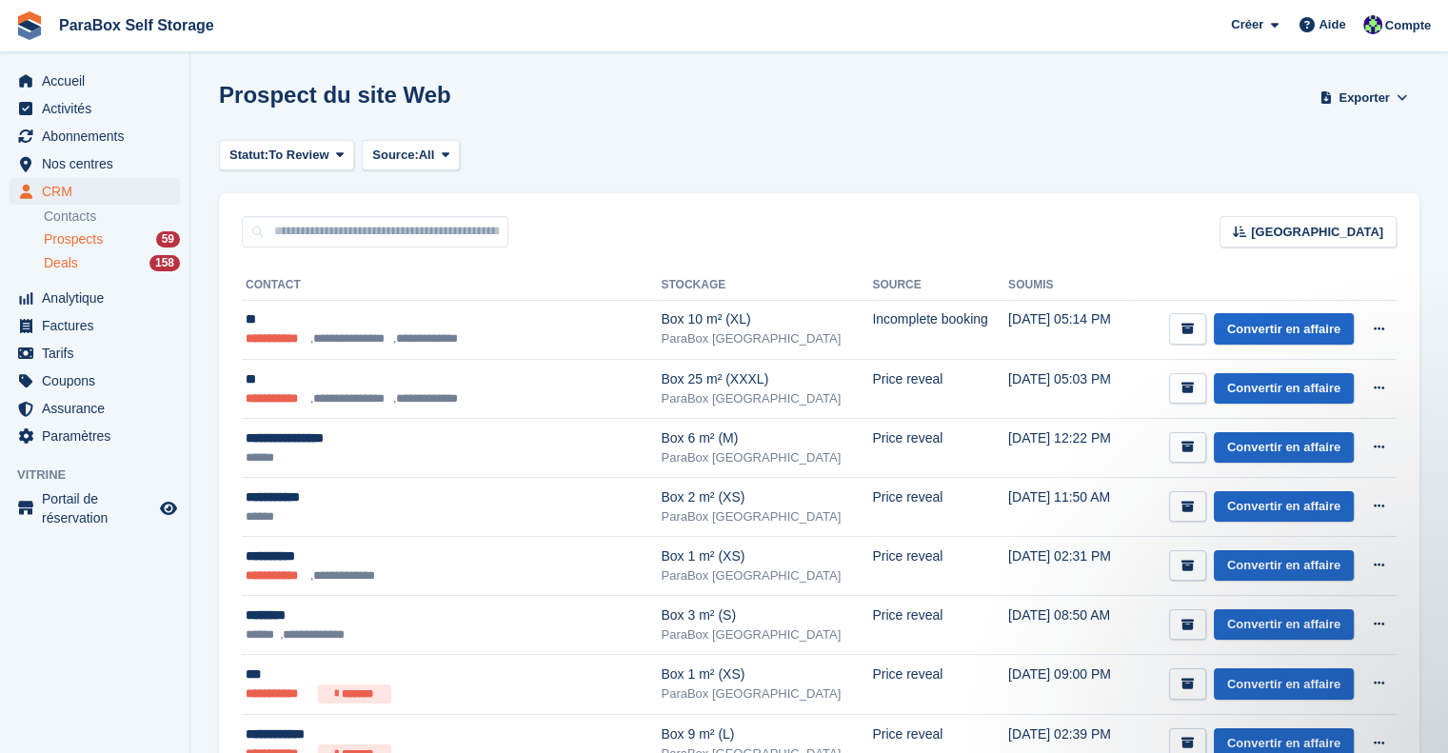
click at [93, 269] on div "Deals 158" at bounding box center [112, 263] width 136 height 18
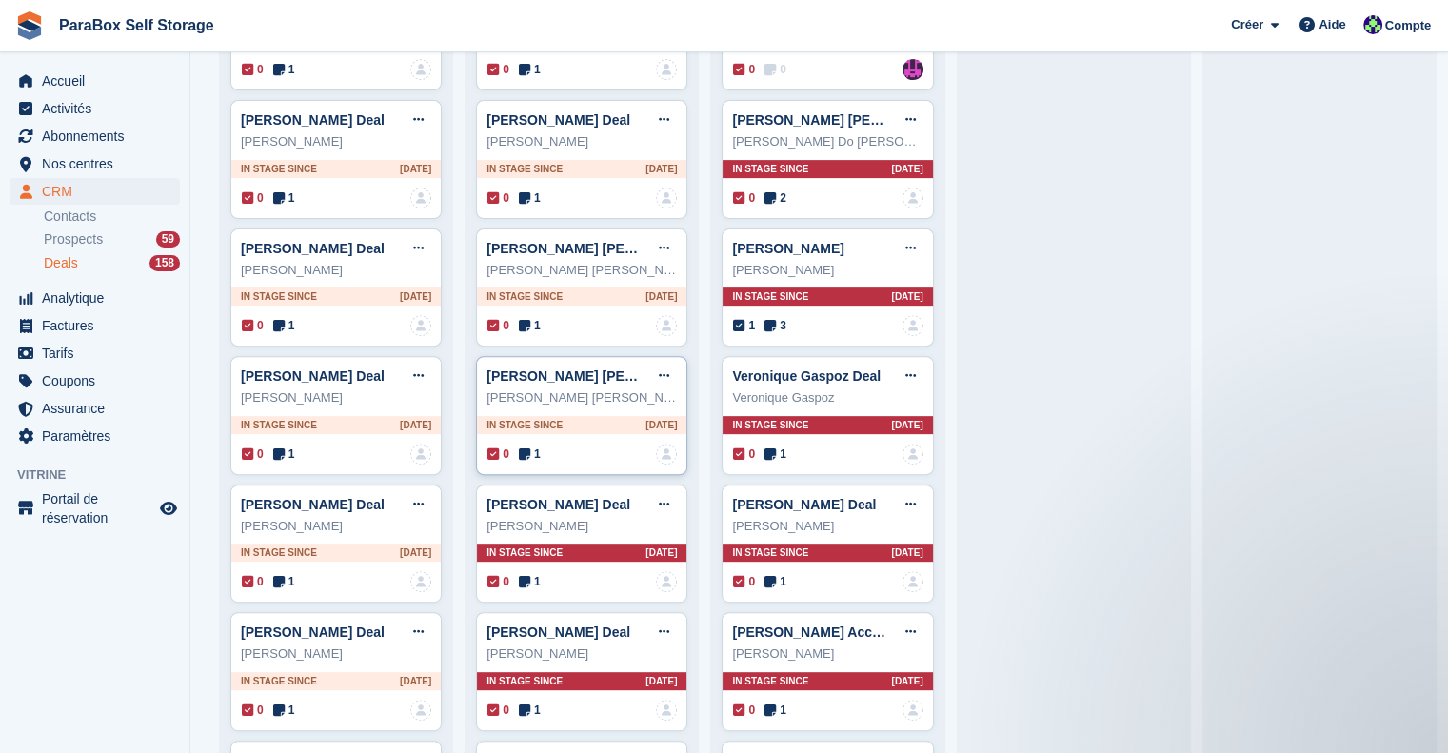
click at [527, 450] on icon at bounding box center [524, 454] width 11 height 13
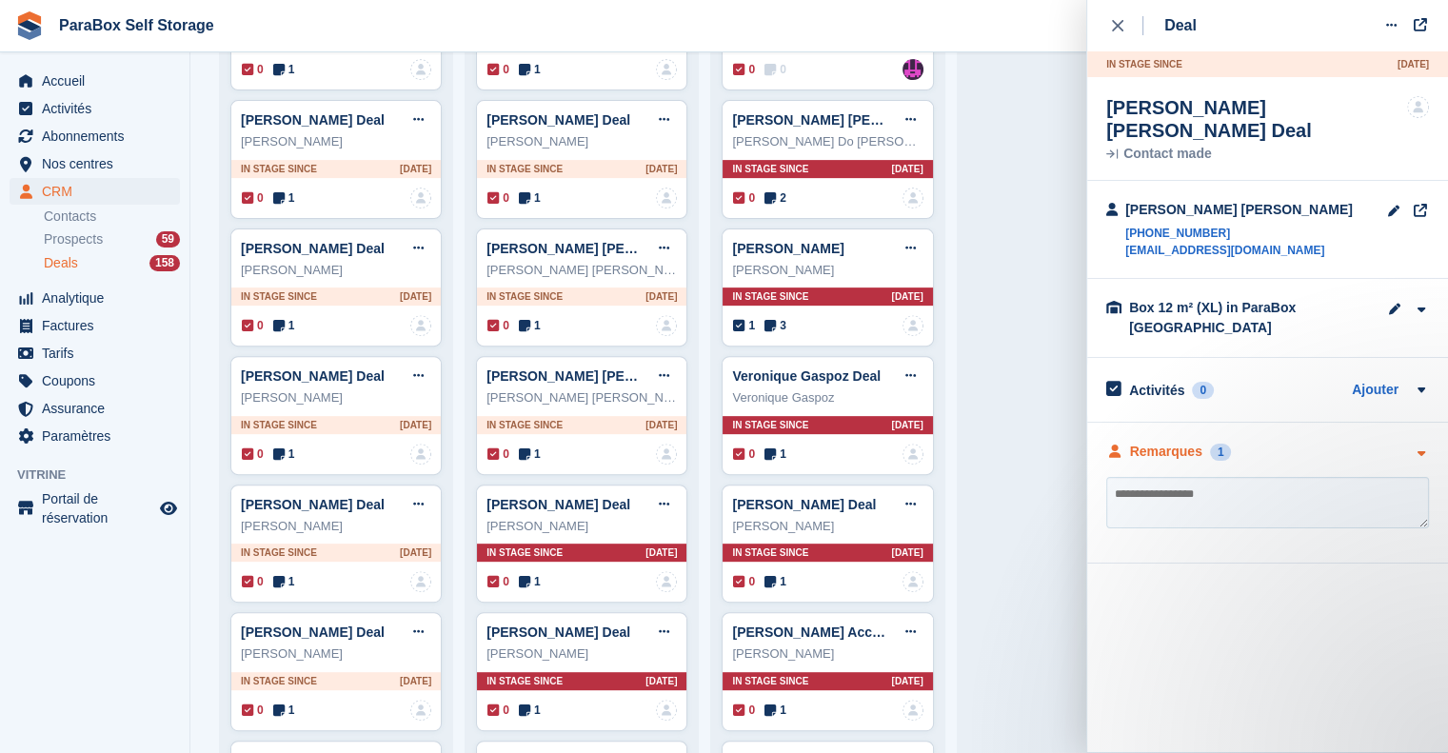
click at [1177, 442] on div "Remarques" at bounding box center [1166, 452] width 72 height 20
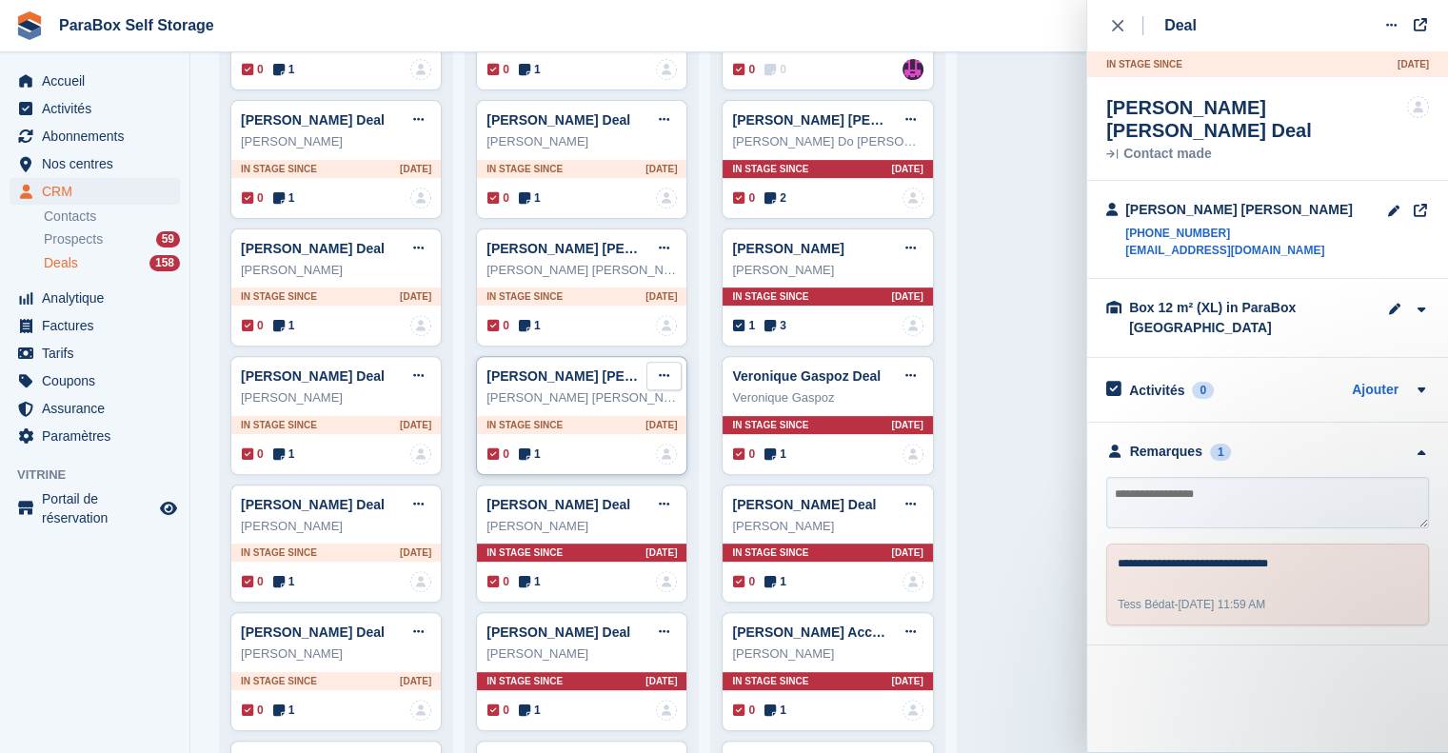
click at [660, 372] on icon at bounding box center [664, 375] width 10 height 12
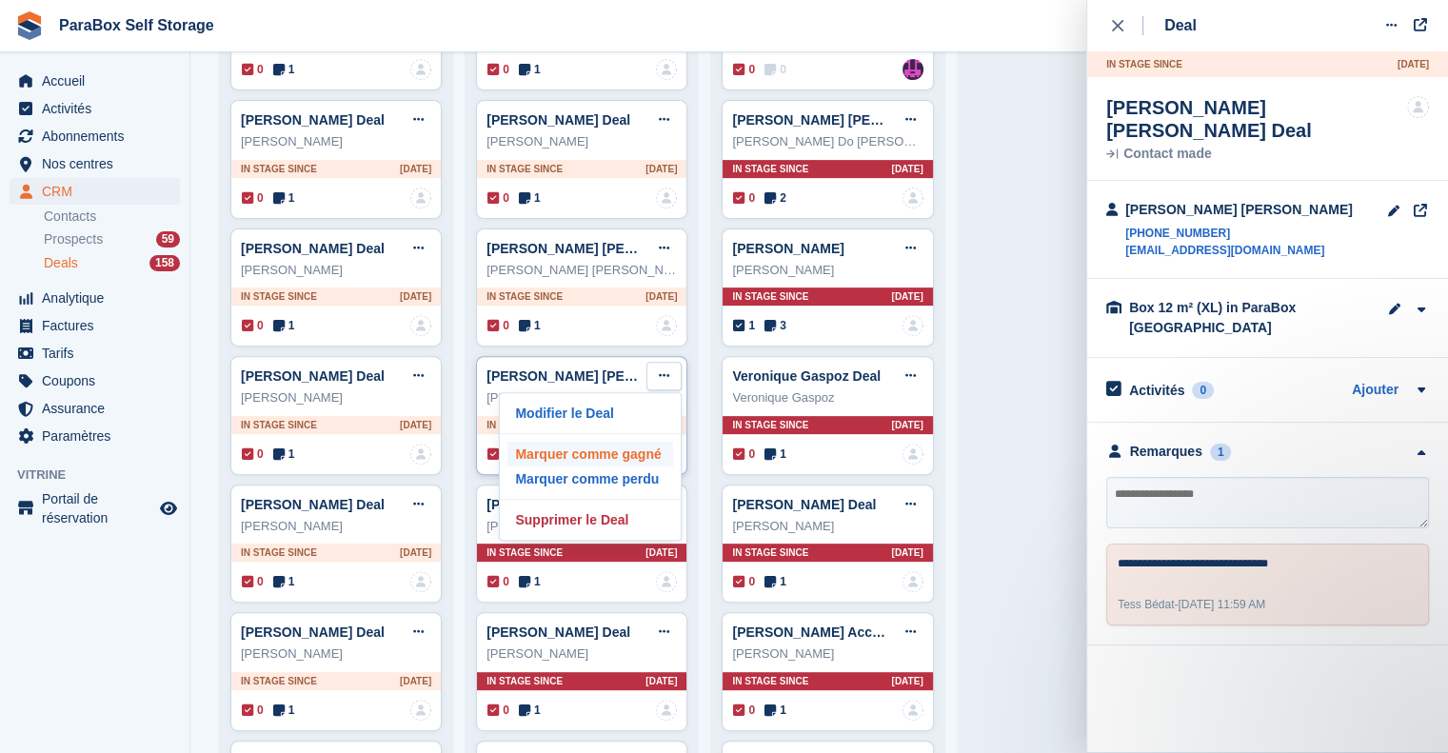
click at [624, 453] on p "Marquer comme gagné" at bounding box center [591, 454] width 166 height 25
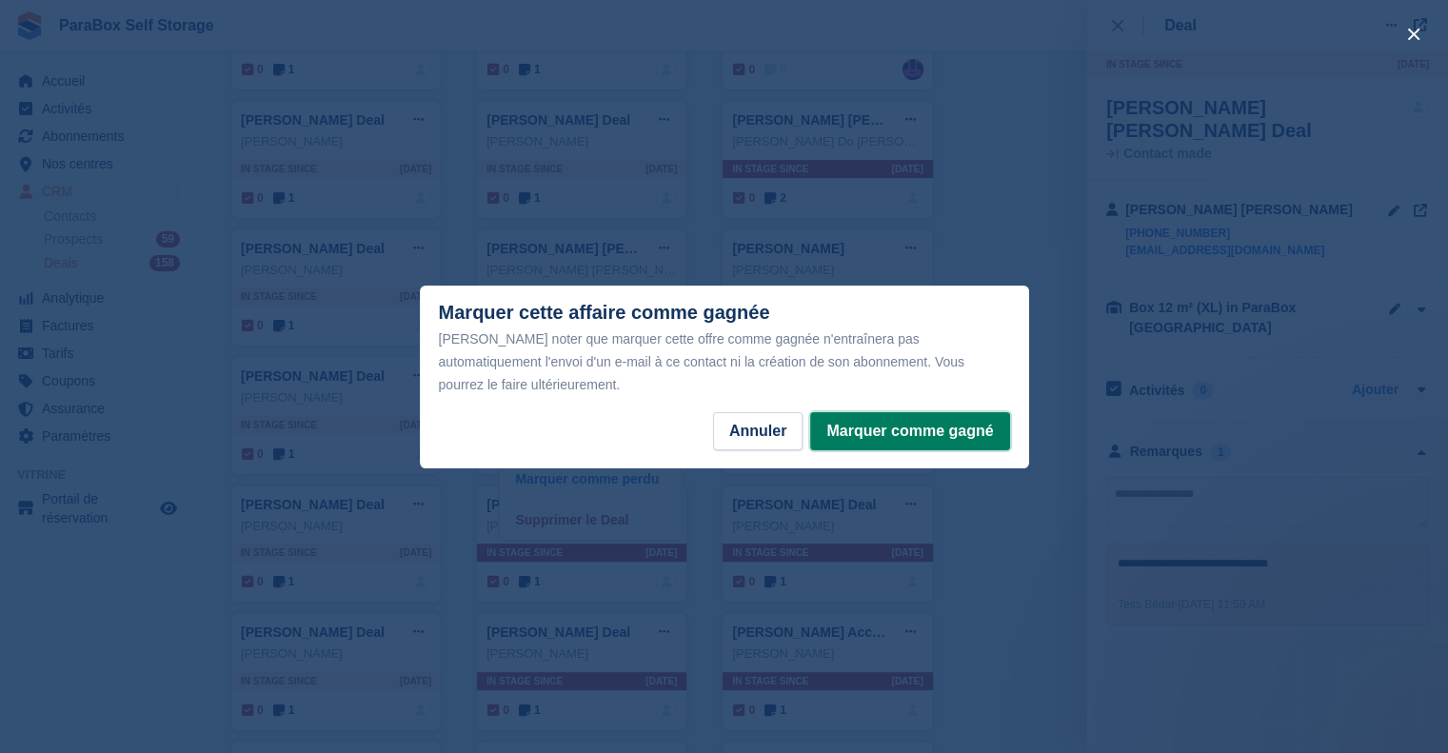
click at [916, 413] on button "Marquer comme gagné" at bounding box center [909, 431] width 199 height 38
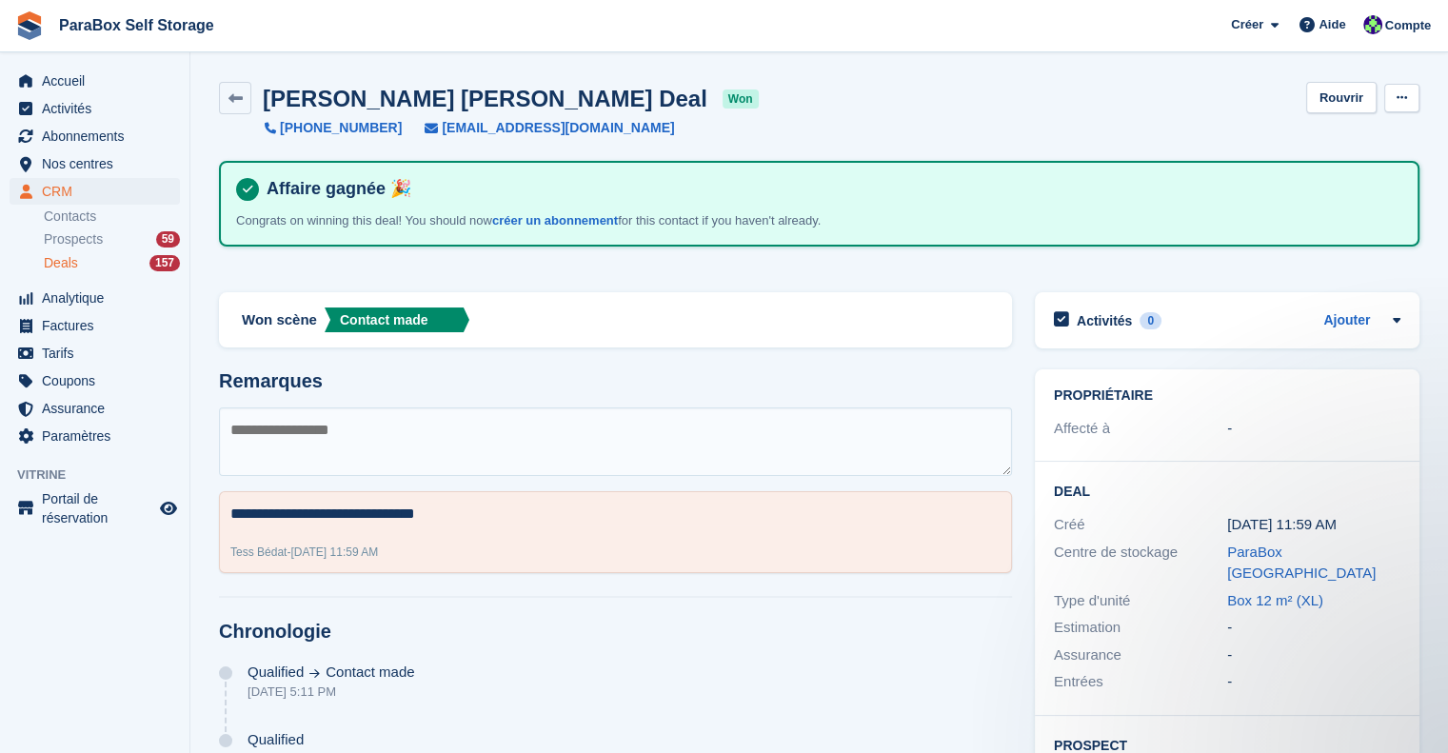
click at [1398, 94] on icon at bounding box center [1402, 97] width 10 height 12
click at [1162, 91] on div "Edineia Guimaraes Ottone Deal won +41784059377 edineiasuissa@hotmail.com Rouvri…" at bounding box center [819, 110] width 1201 height 56
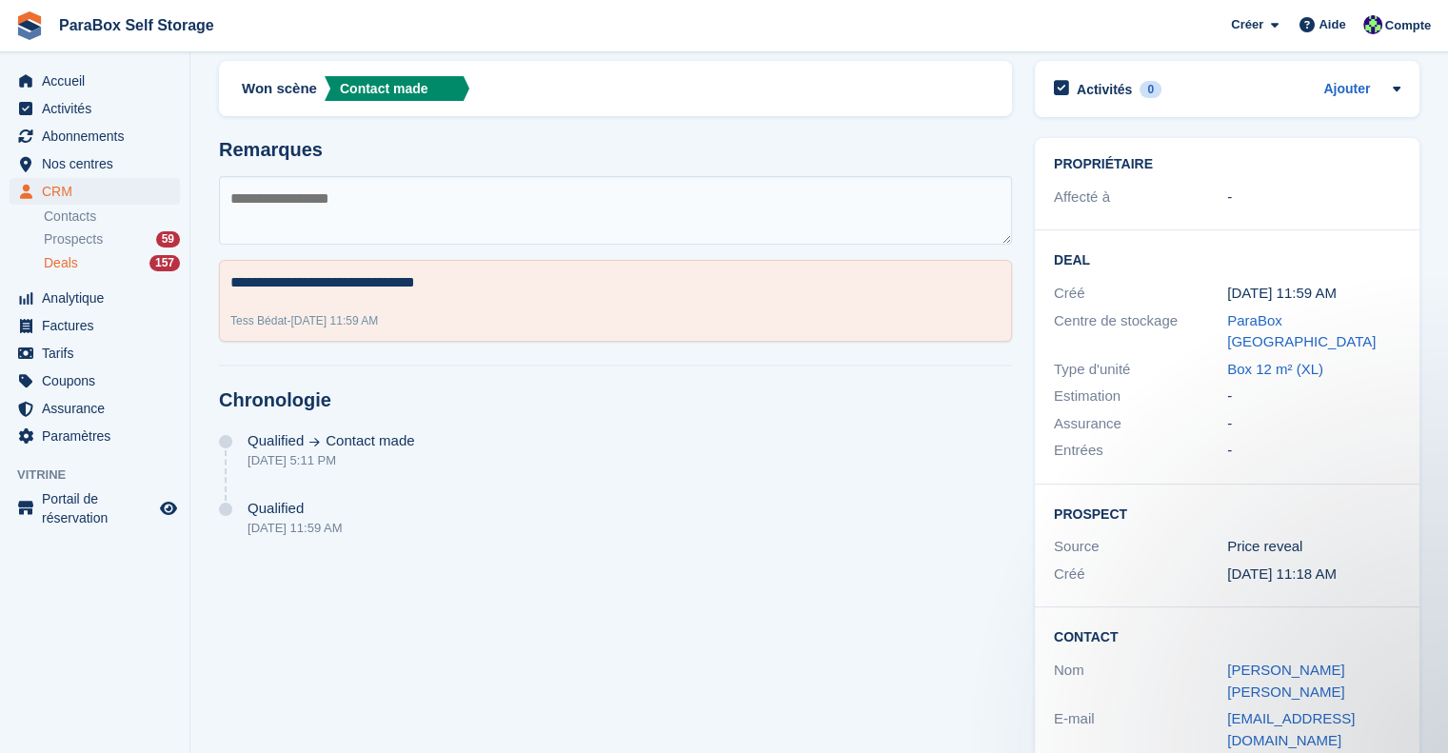
scroll to position [290, 0]
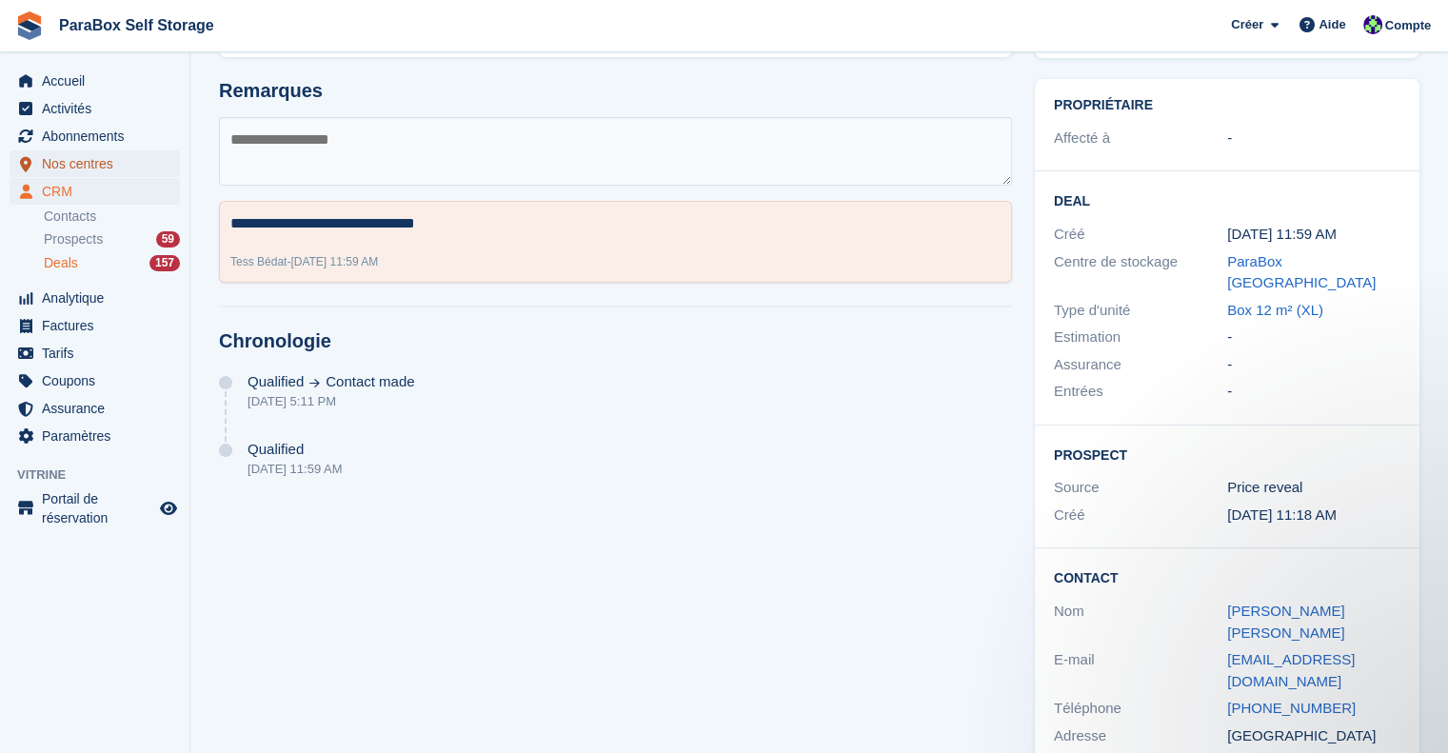
click at [90, 168] on span "Nos centres" at bounding box center [99, 163] width 114 height 27
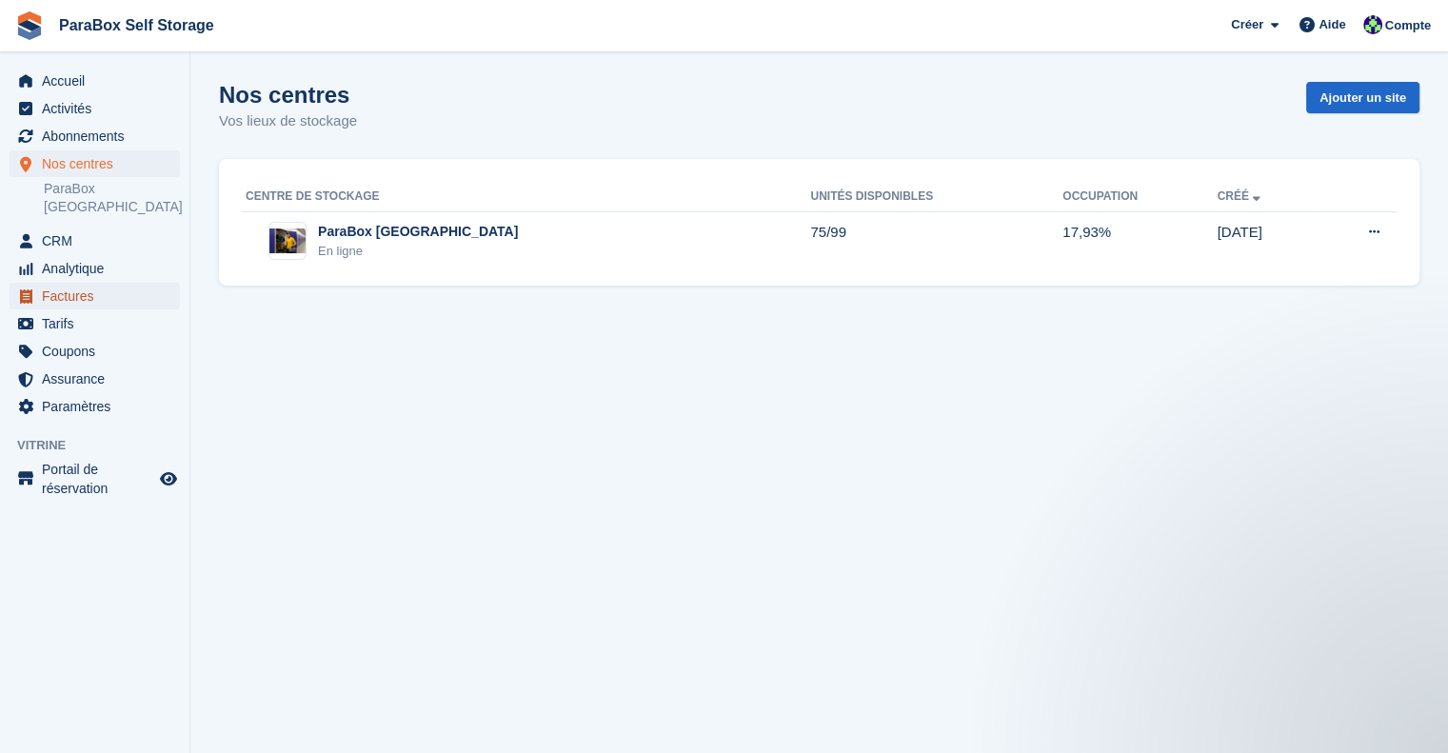
click at [75, 283] on span "Factures" at bounding box center [99, 296] width 114 height 27
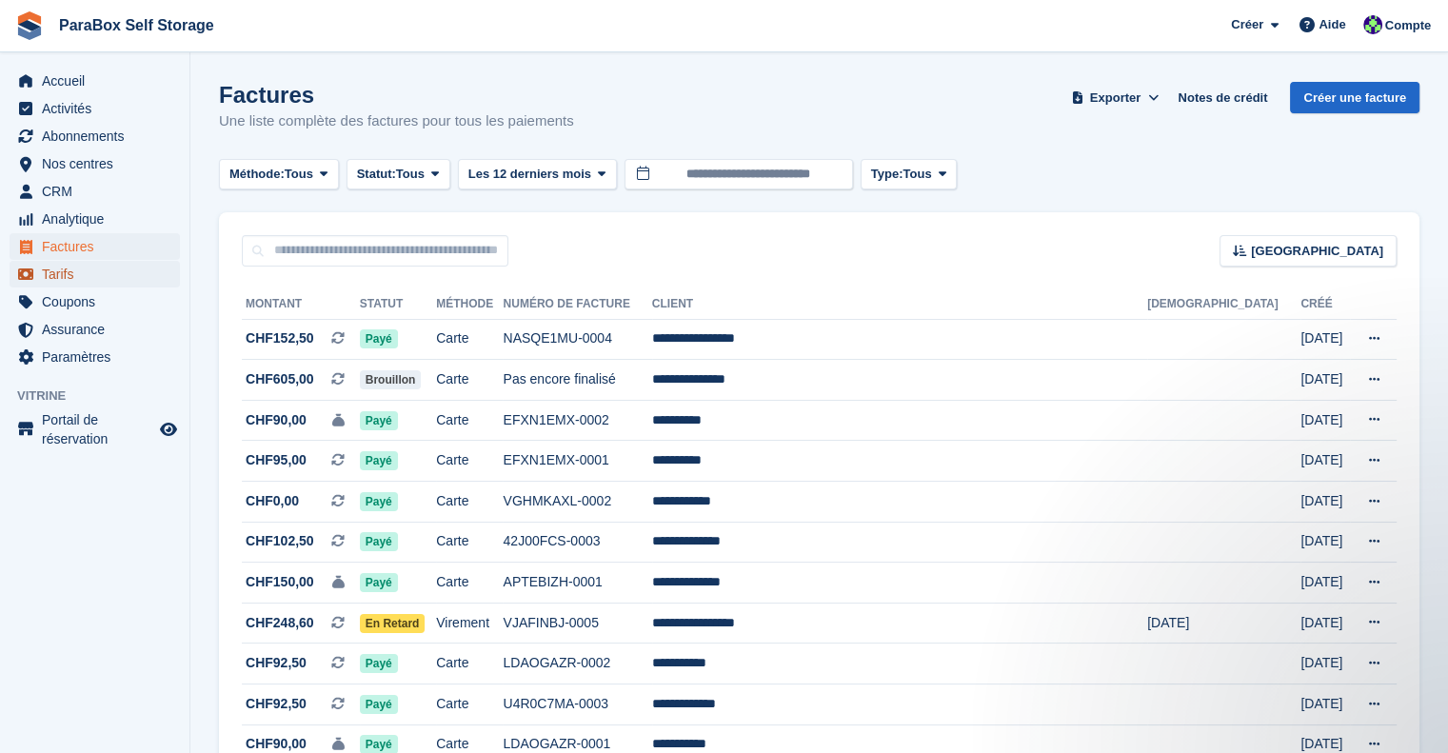
click at [84, 278] on span "Tarifs" at bounding box center [99, 274] width 114 height 27
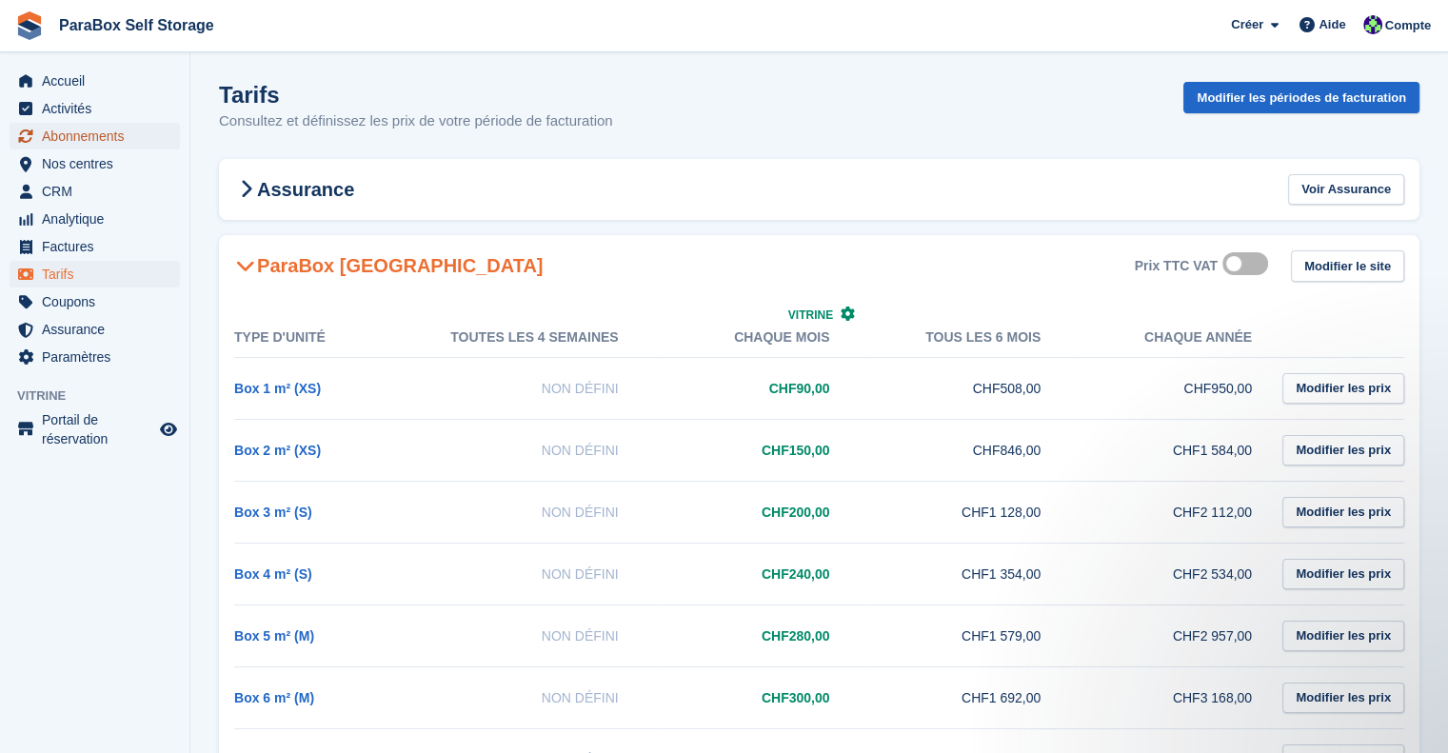
click at [79, 138] on span "Abonnements" at bounding box center [99, 136] width 114 height 27
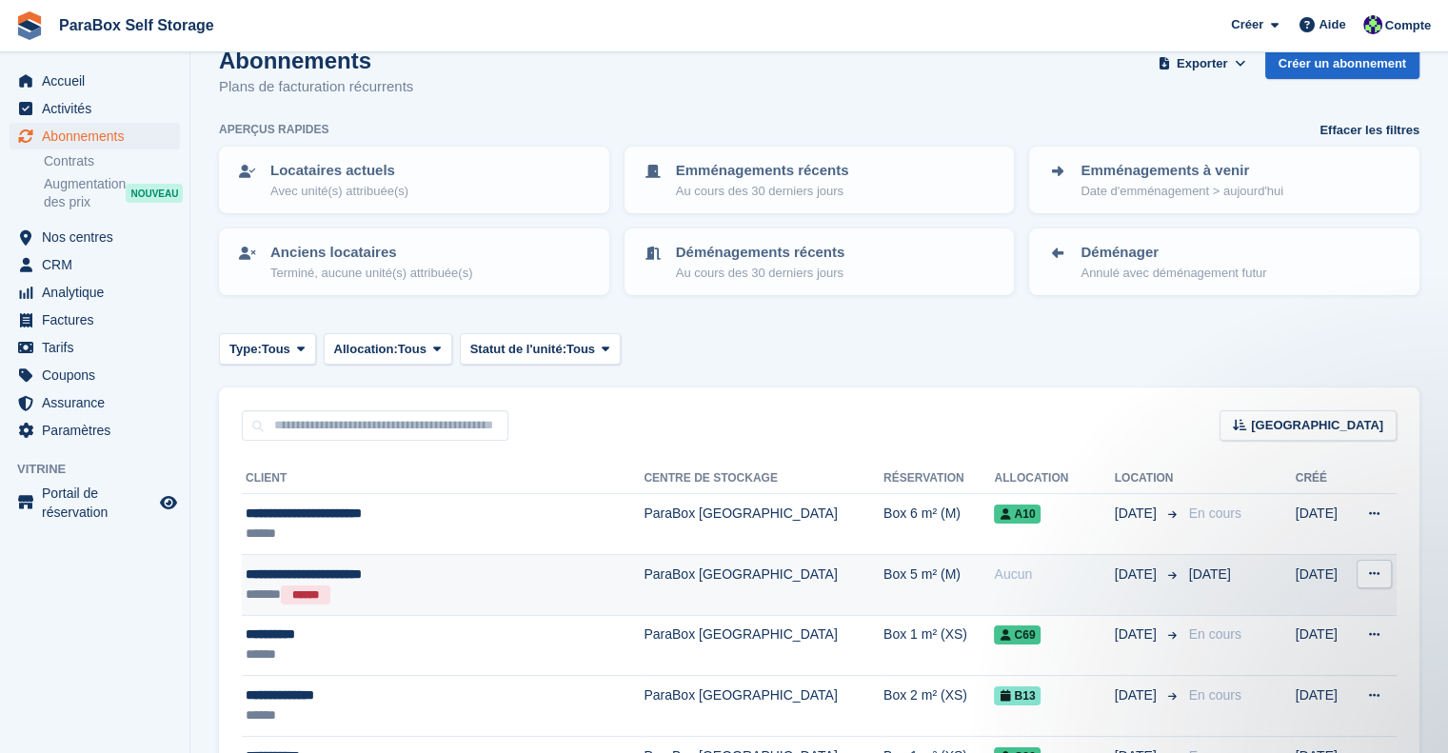
click at [1374, 578] on icon at bounding box center [1374, 574] width 10 height 12
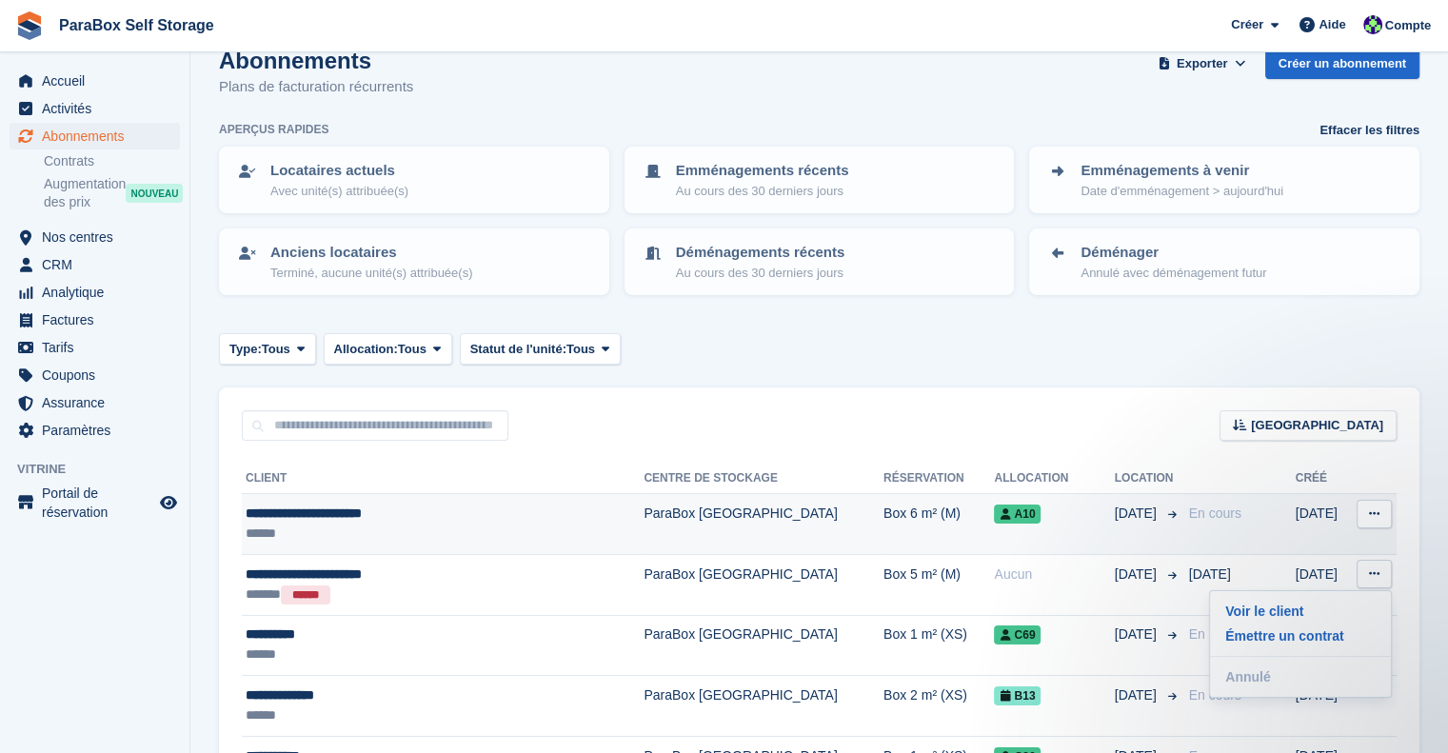
click at [1069, 526] on td "A10" at bounding box center [1054, 524] width 120 height 61
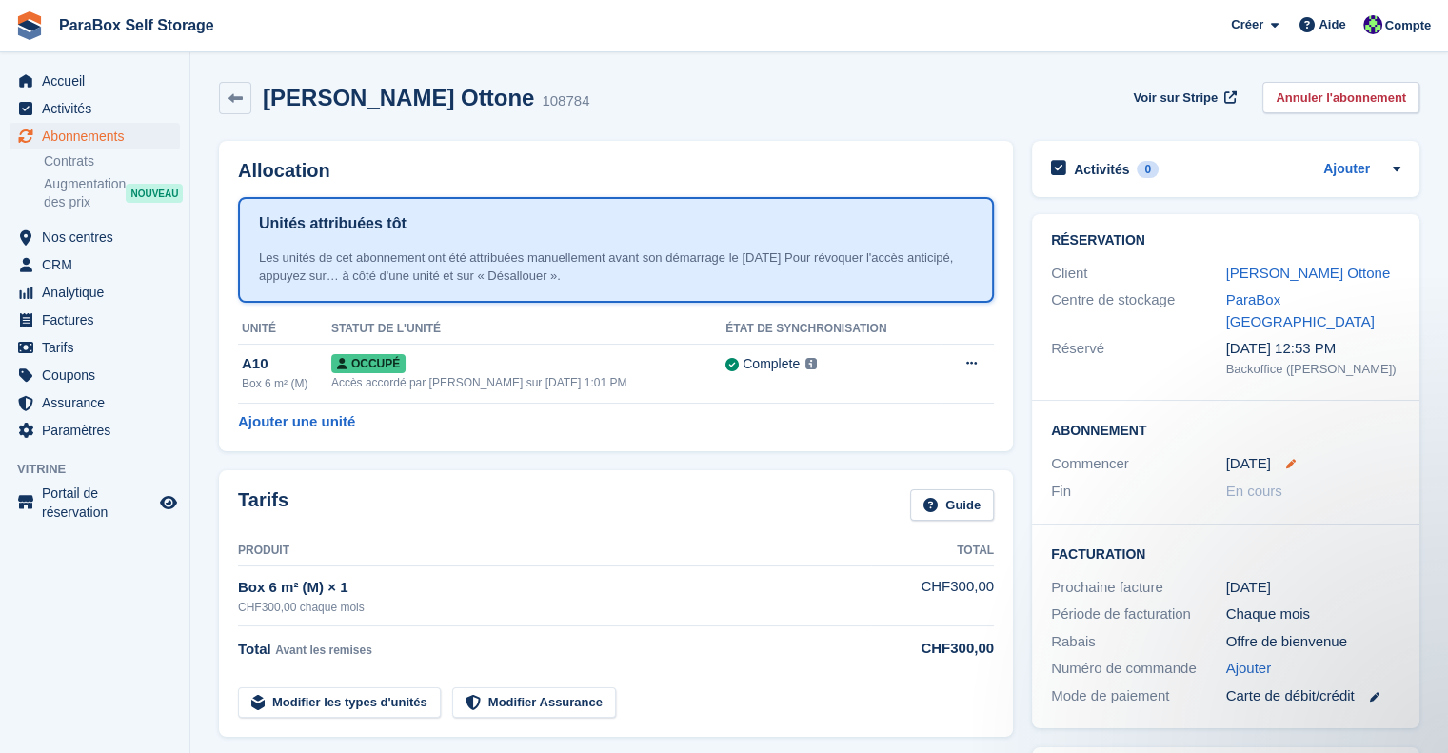
click at [1286, 459] on icon at bounding box center [1291, 464] width 10 height 10
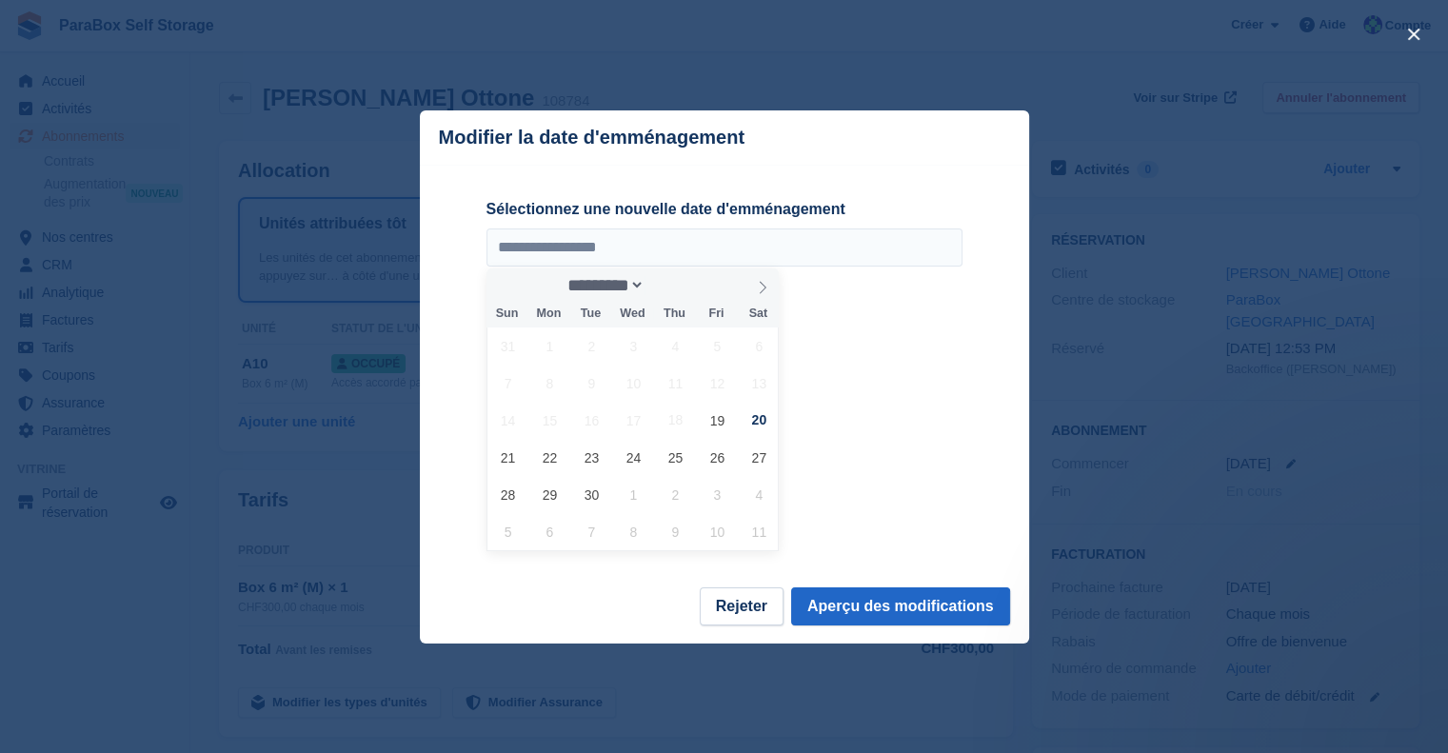
click at [1196, 437] on div at bounding box center [724, 376] width 1448 height 753
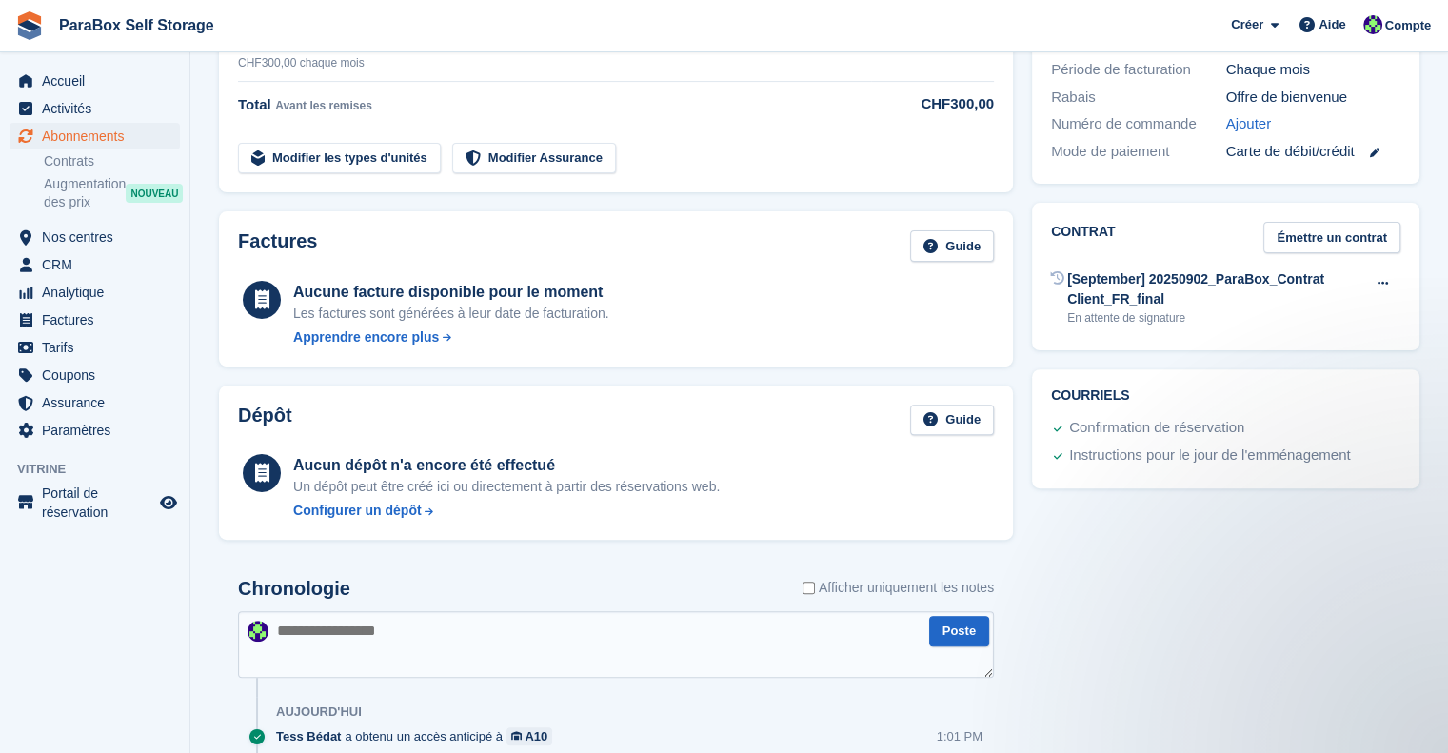
scroll to position [563, 0]
